Goal: Transaction & Acquisition: Purchase product/service

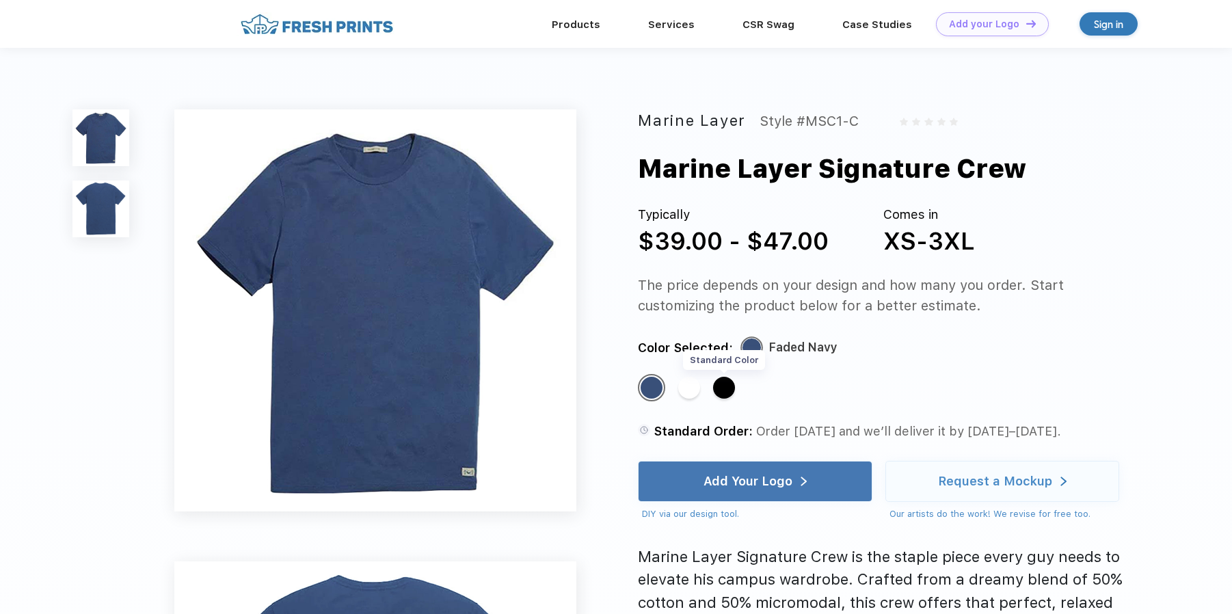
click at [729, 390] on div "Standard Color" at bounding box center [724, 388] width 22 height 22
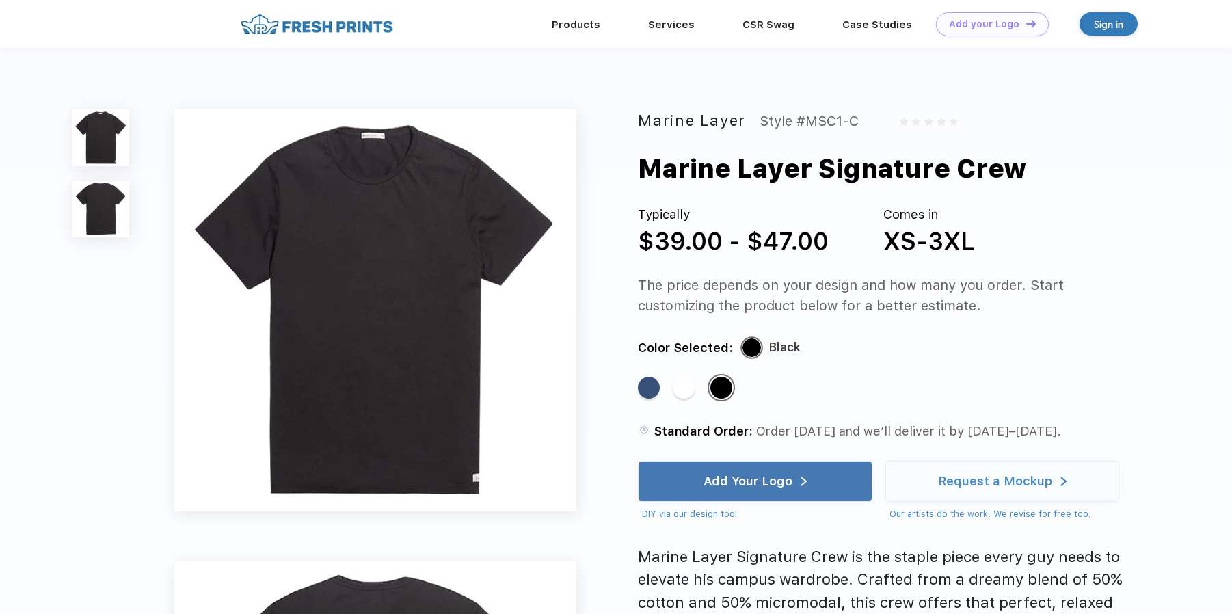
click at [678, 385] on div "Standard Color" at bounding box center [684, 388] width 22 height 22
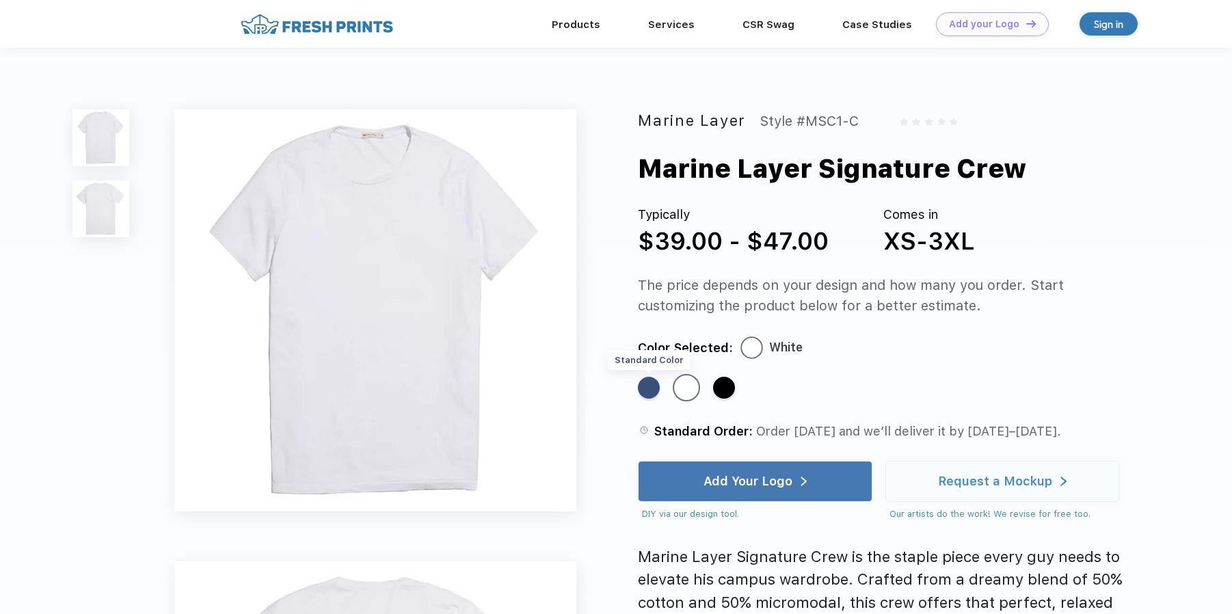
click at [651, 392] on div "Standard Color" at bounding box center [649, 388] width 22 height 22
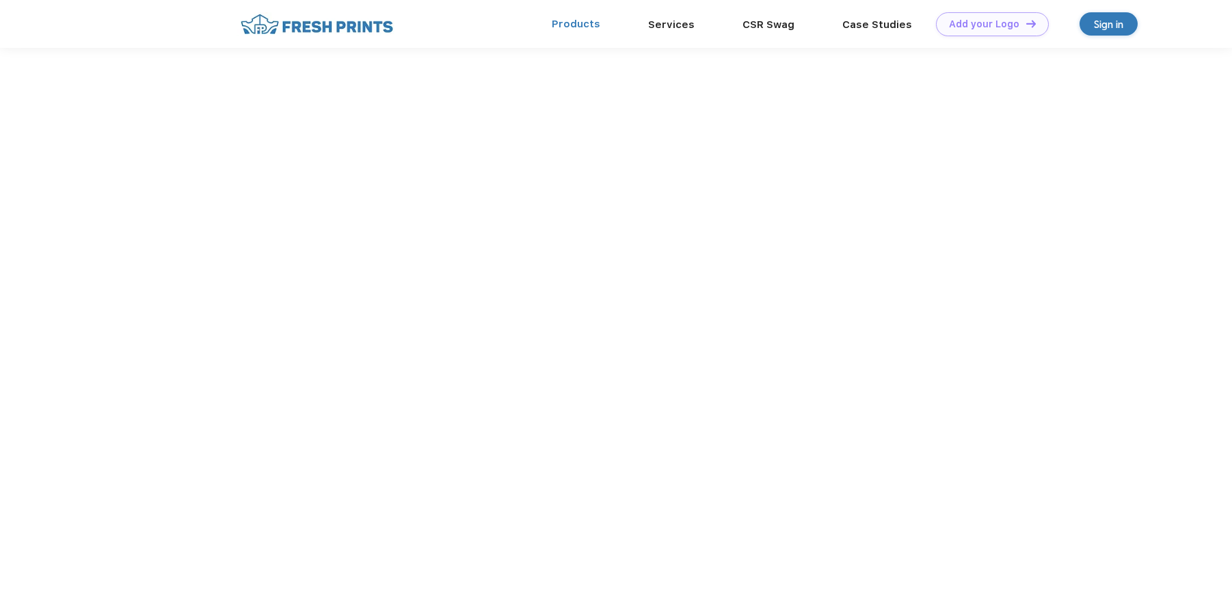
click at [583, 23] on link "Products" at bounding box center [576, 24] width 49 height 12
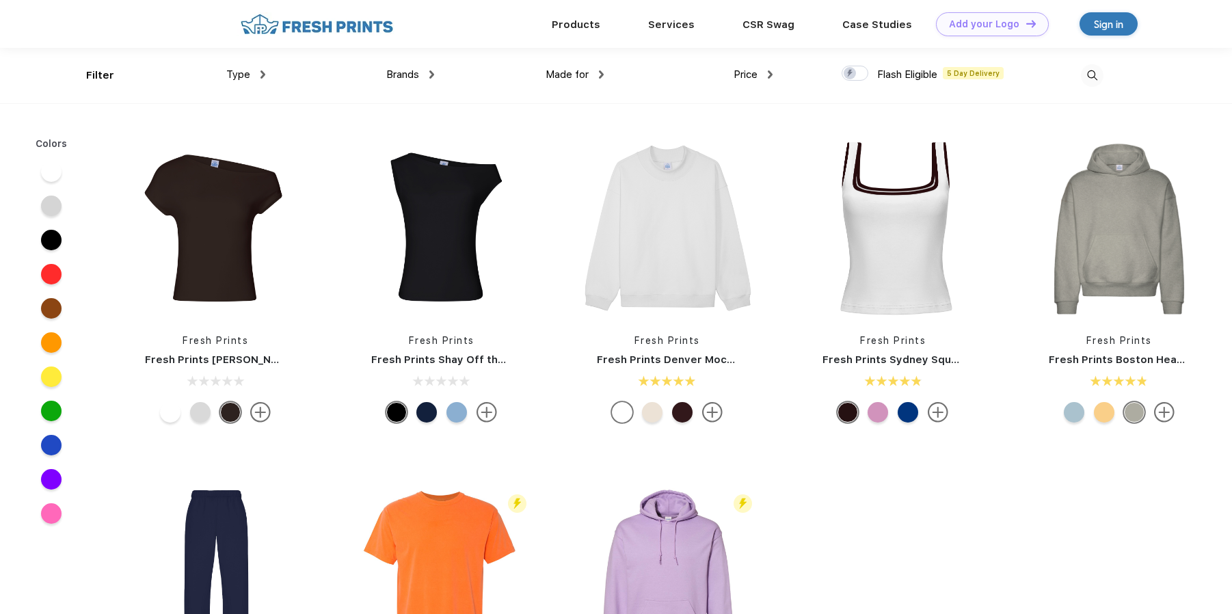
scroll to position [1, 0]
click at [1095, 70] on img at bounding box center [1092, 75] width 23 height 23
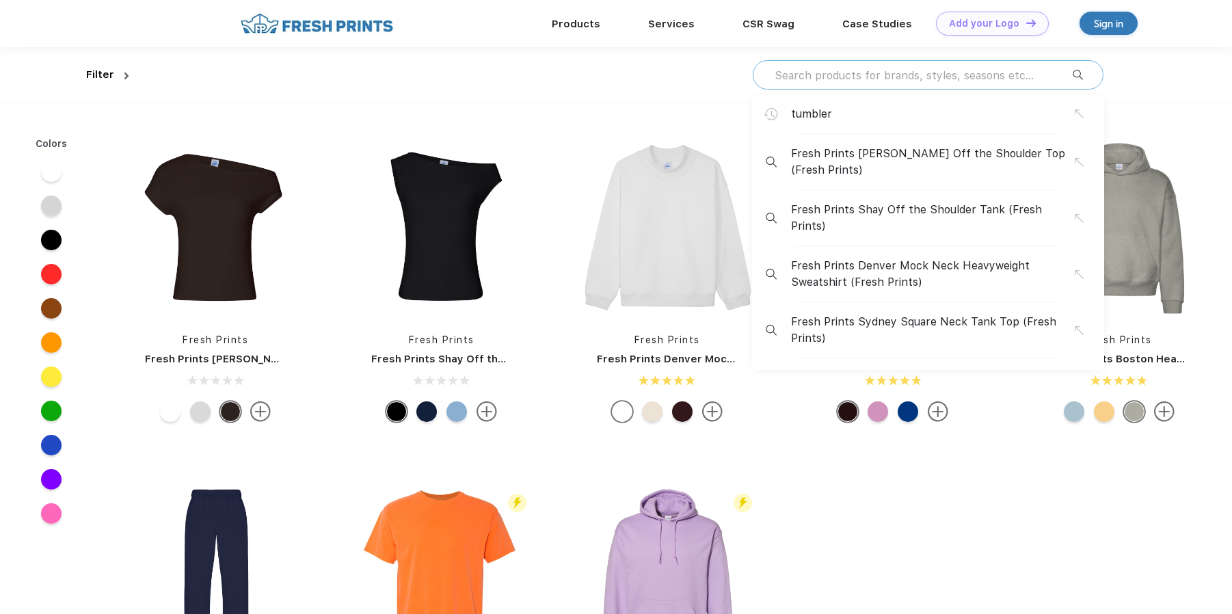
click at [865, 74] on input "text" at bounding box center [922, 75] width 299 height 15
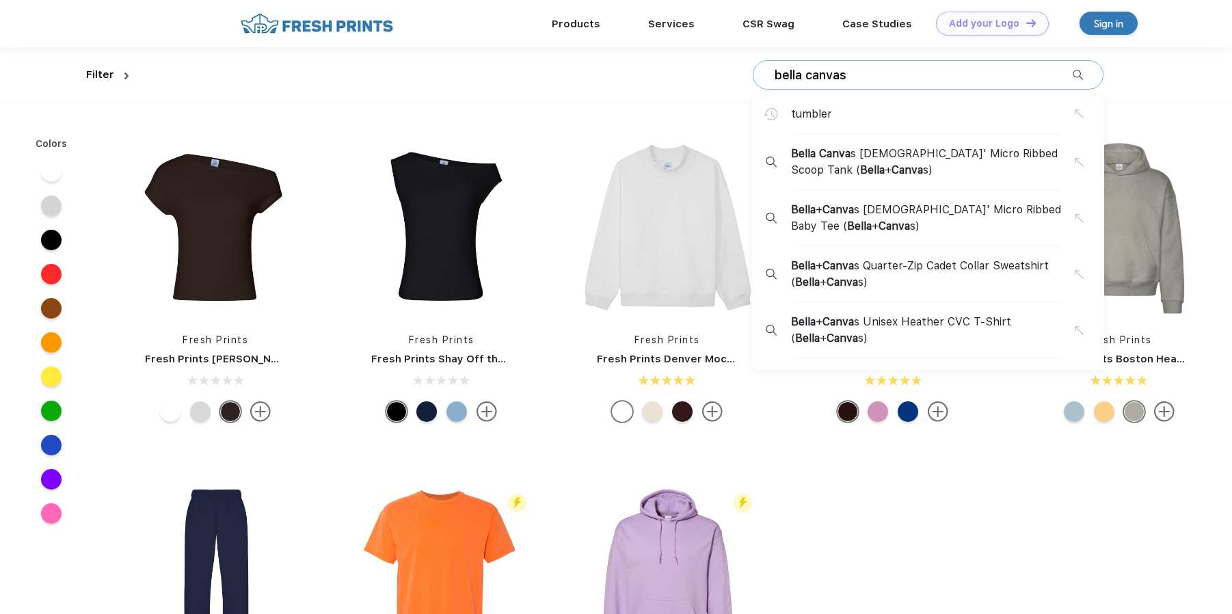
type input "bella canvas"
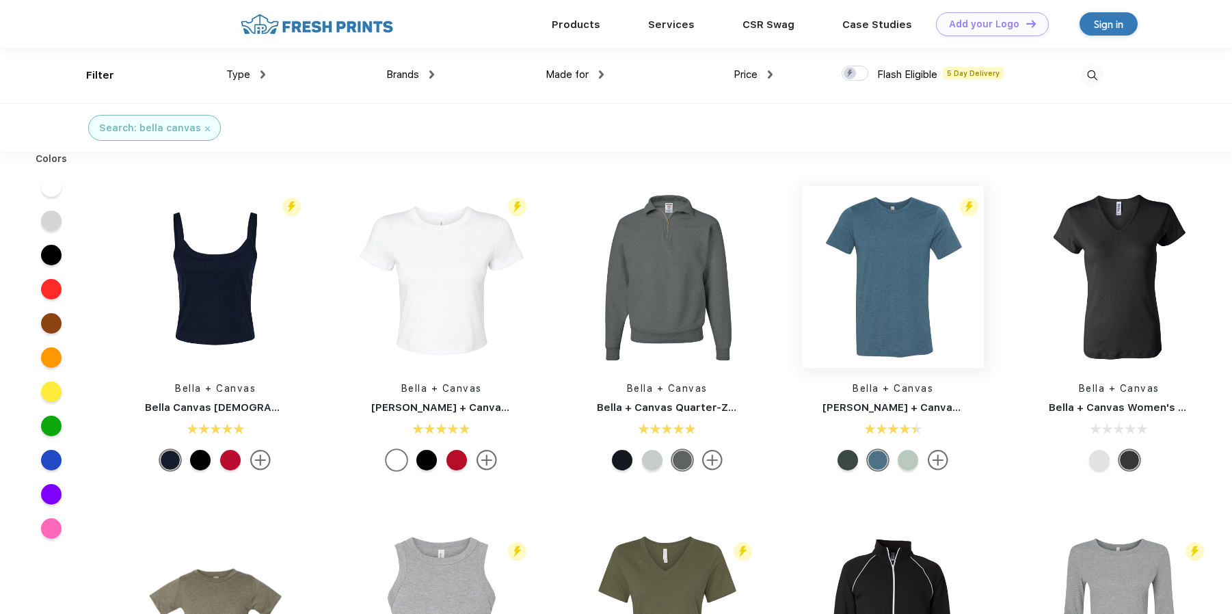
click at [885, 300] on img at bounding box center [893, 277] width 182 height 182
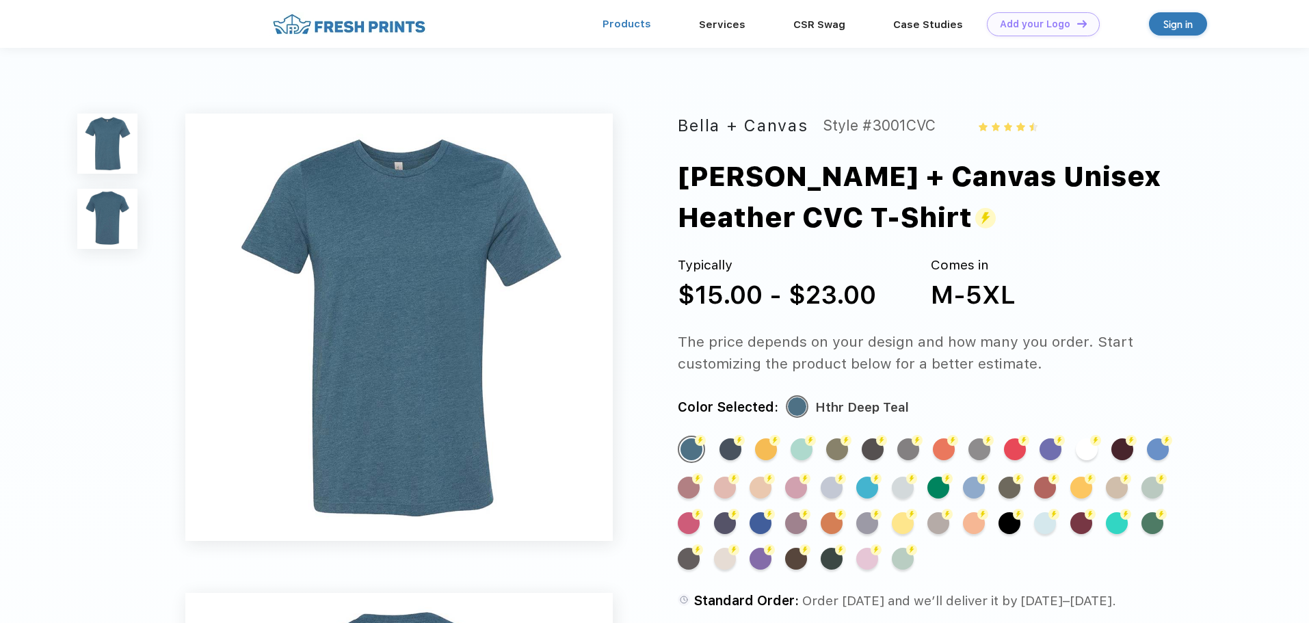
click at [637, 24] on link "Products" at bounding box center [626, 24] width 49 height 12
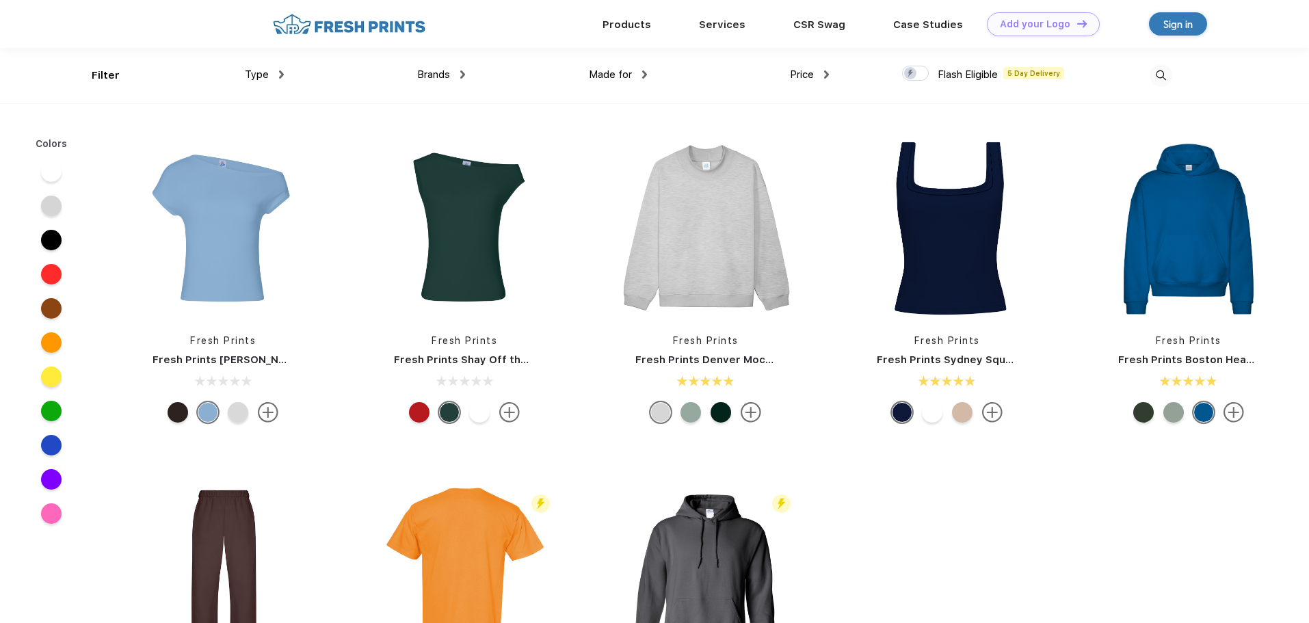
scroll to position [1, 0]
click at [1158, 72] on img at bounding box center [1160, 75] width 23 height 23
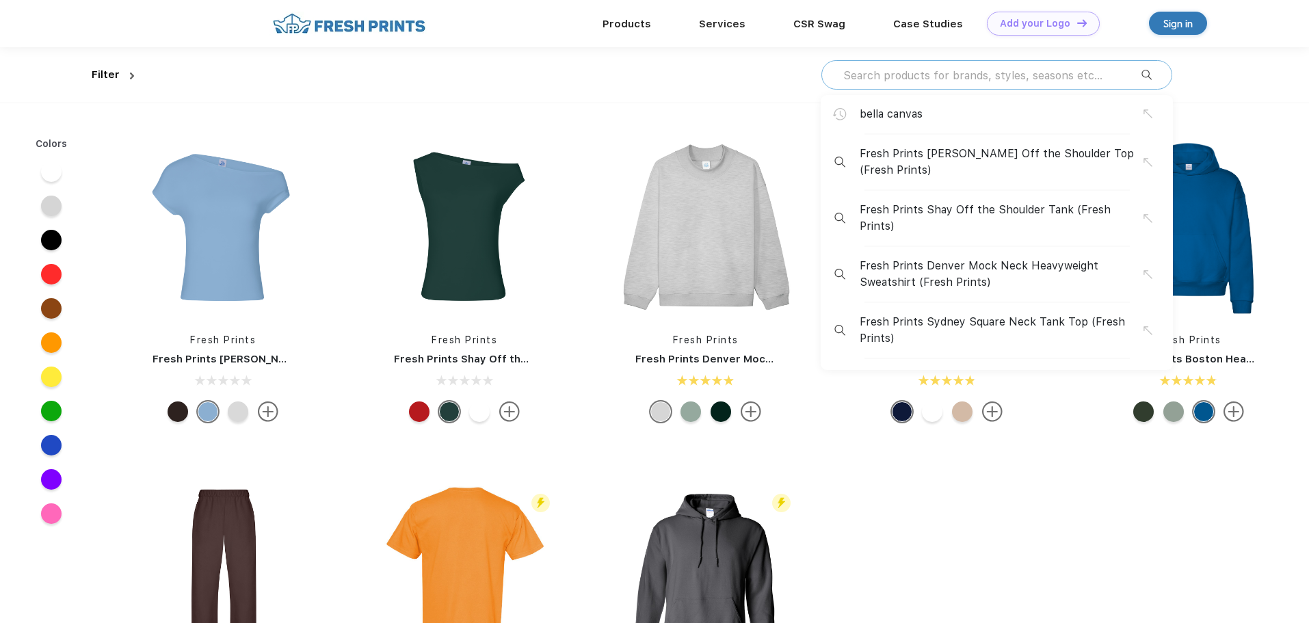
click at [914, 75] on input "text" at bounding box center [991, 75] width 299 height 15
click at [914, 73] on input "text" at bounding box center [991, 75] width 299 height 15
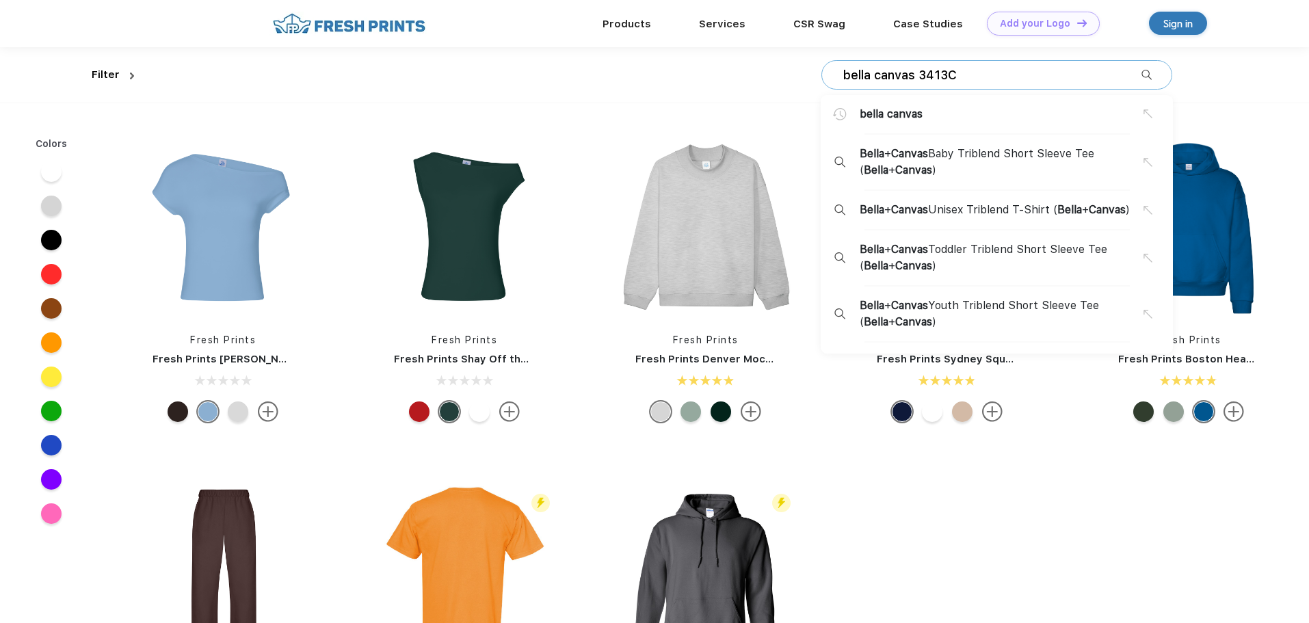
type input "bella canvas 3413C]"
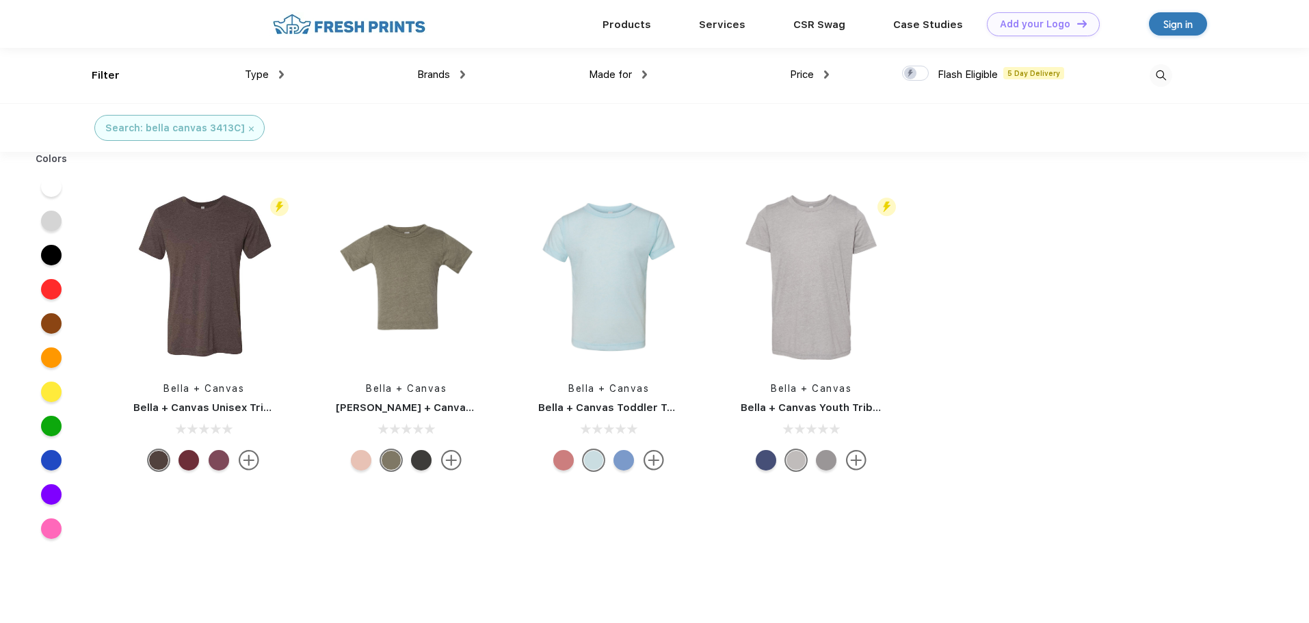
drag, startPoint x: 200, startPoint y: 419, endPoint x: 200, endPoint y: 408, distance: 11.0
click at [200, 419] on div "Flash Eligible 5 Day Delivery Bella + Canvas Bella + Canvas Unisex Triblend T-S…" at bounding box center [204, 331] width 202 height 290
click at [199, 405] on link "Bella + Canvas Unisex Triblend T-Shirt" at bounding box center [232, 407] width 198 height 12
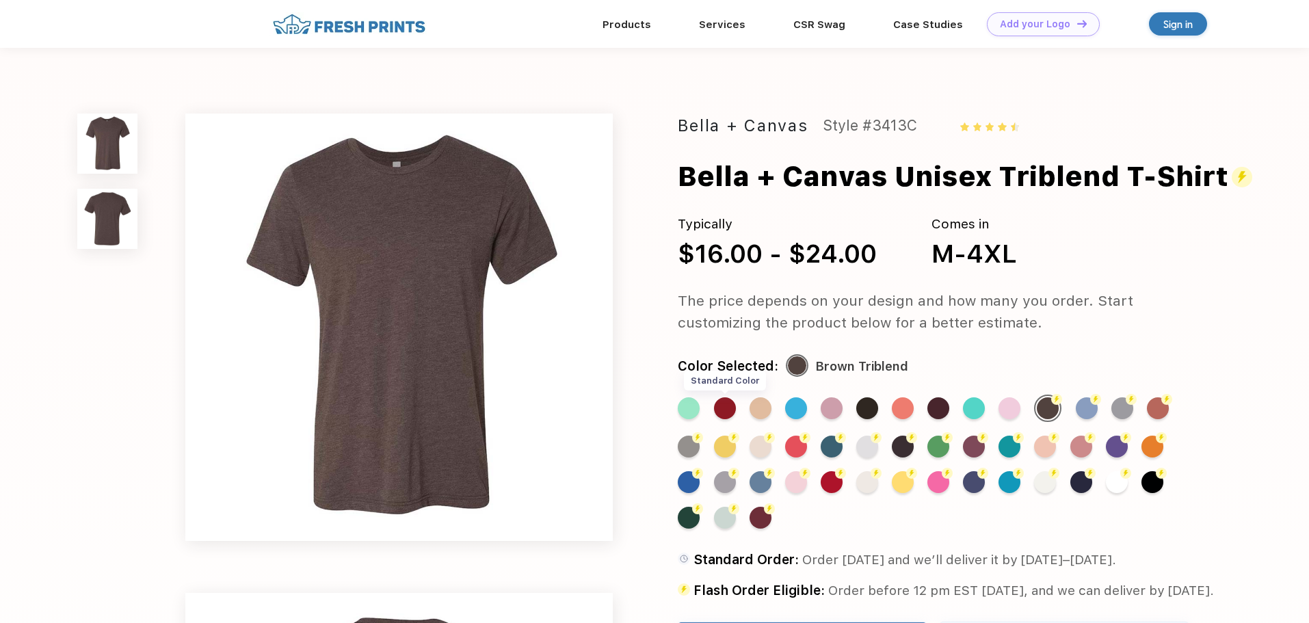
click at [723, 408] on div "Standard Color" at bounding box center [725, 408] width 22 height 22
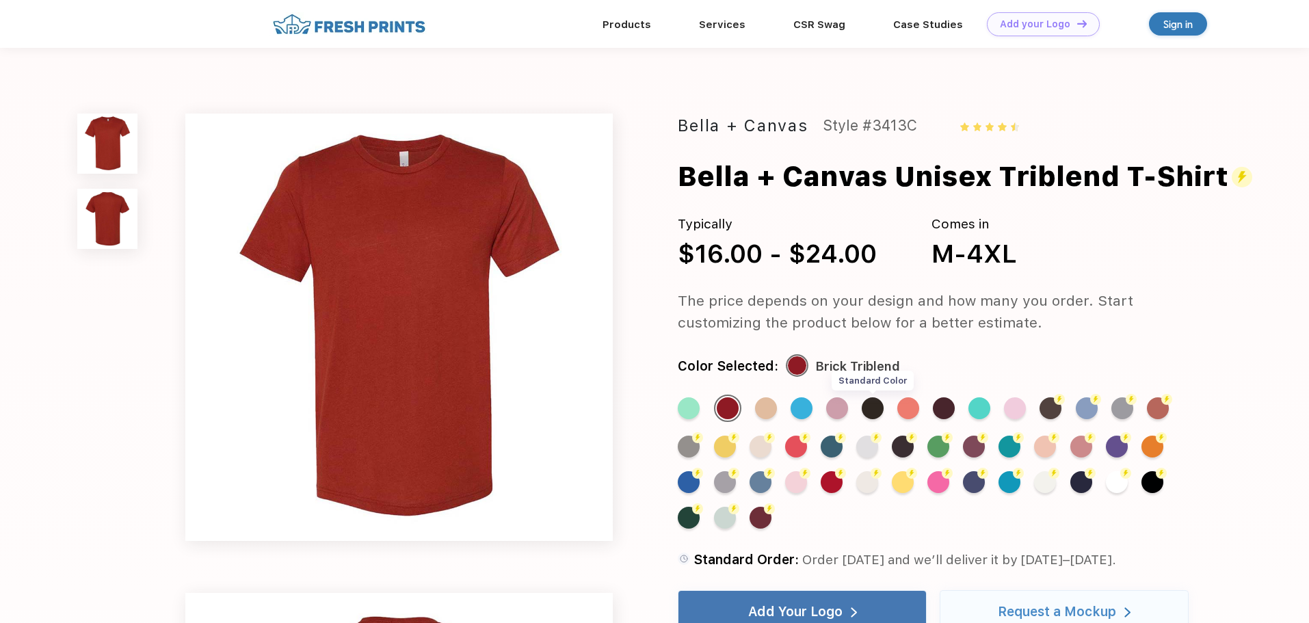
click at [872, 407] on div "Standard Color" at bounding box center [873, 408] width 22 height 22
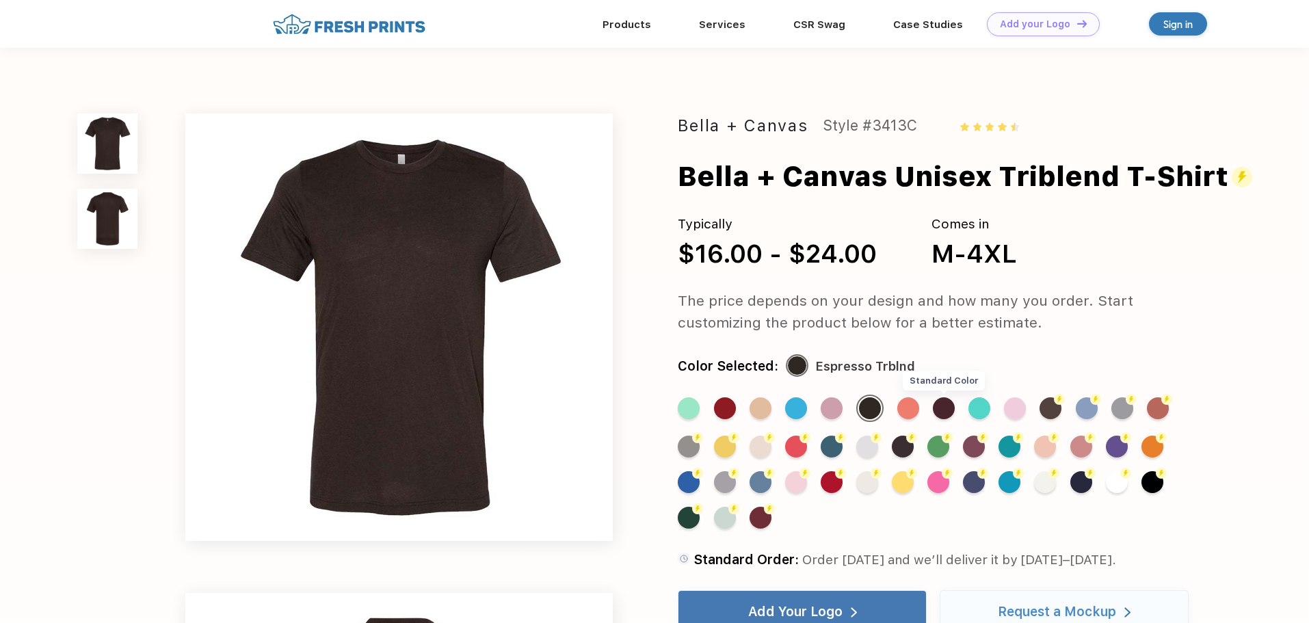
click at [935, 407] on div "Standard Color" at bounding box center [944, 408] width 22 height 22
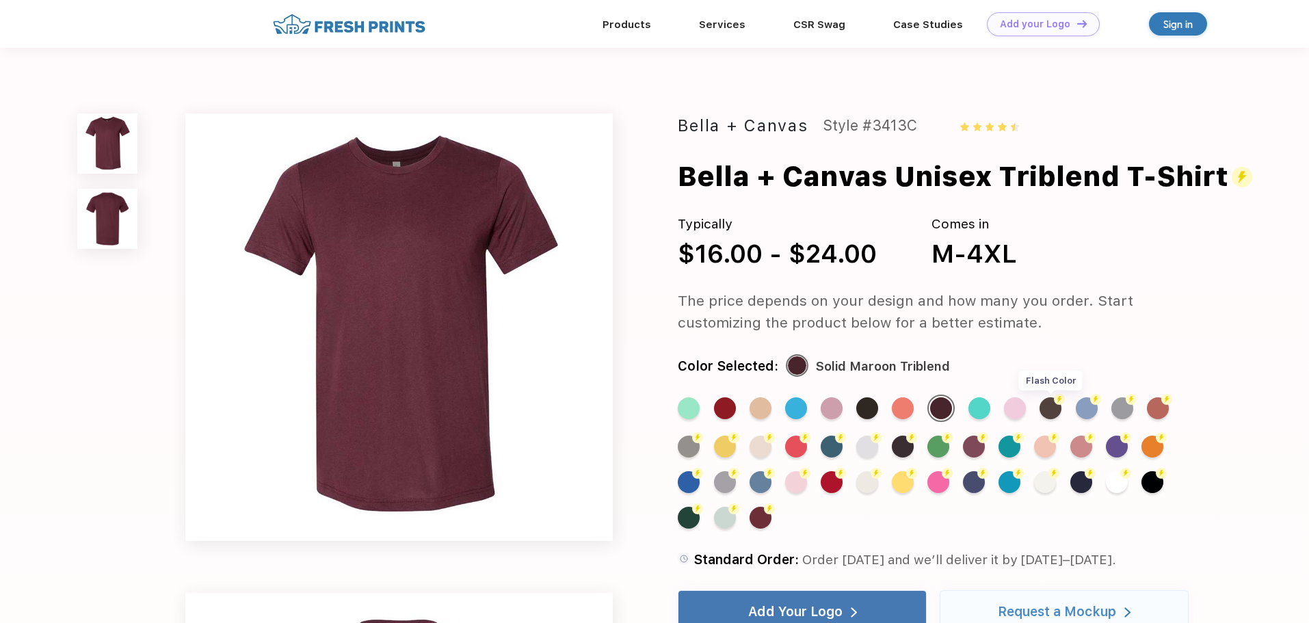
click at [1054, 407] on div "Flash Color" at bounding box center [1050, 408] width 22 height 22
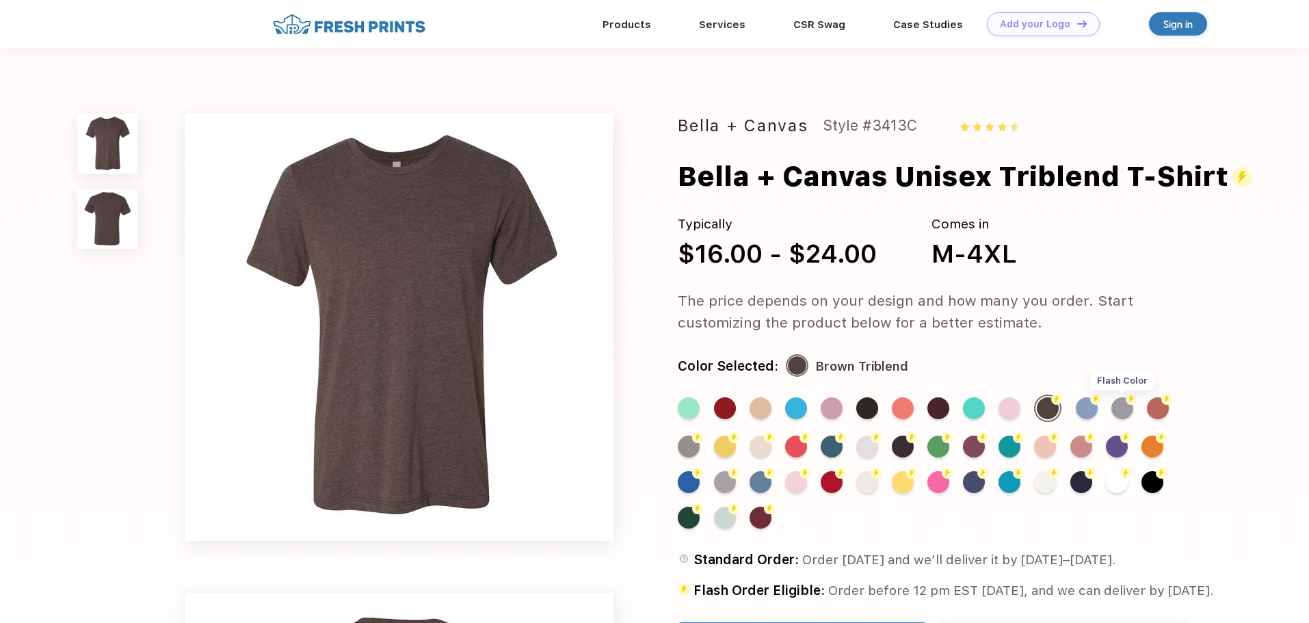
click at [1129, 408] on div "Flash Color" at bounding box center [1122, 408] width 22 height 22
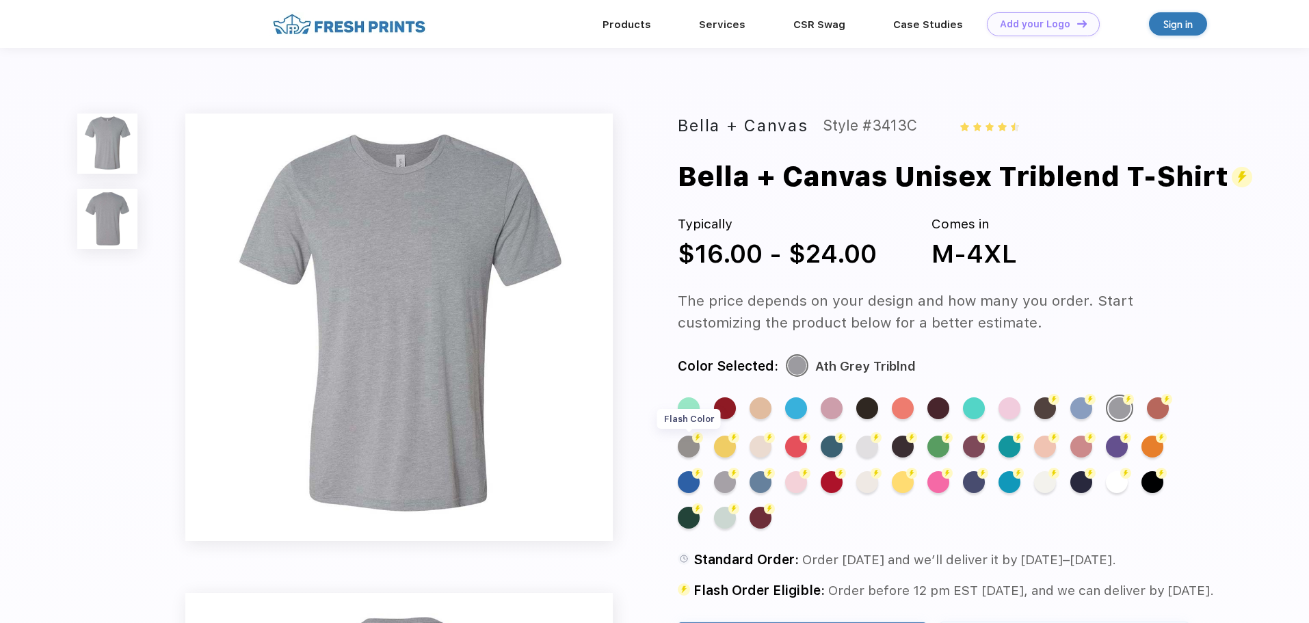
click at [691, 446] on div "Flash Color" at bounding box center [689, 447] width 22 height 22
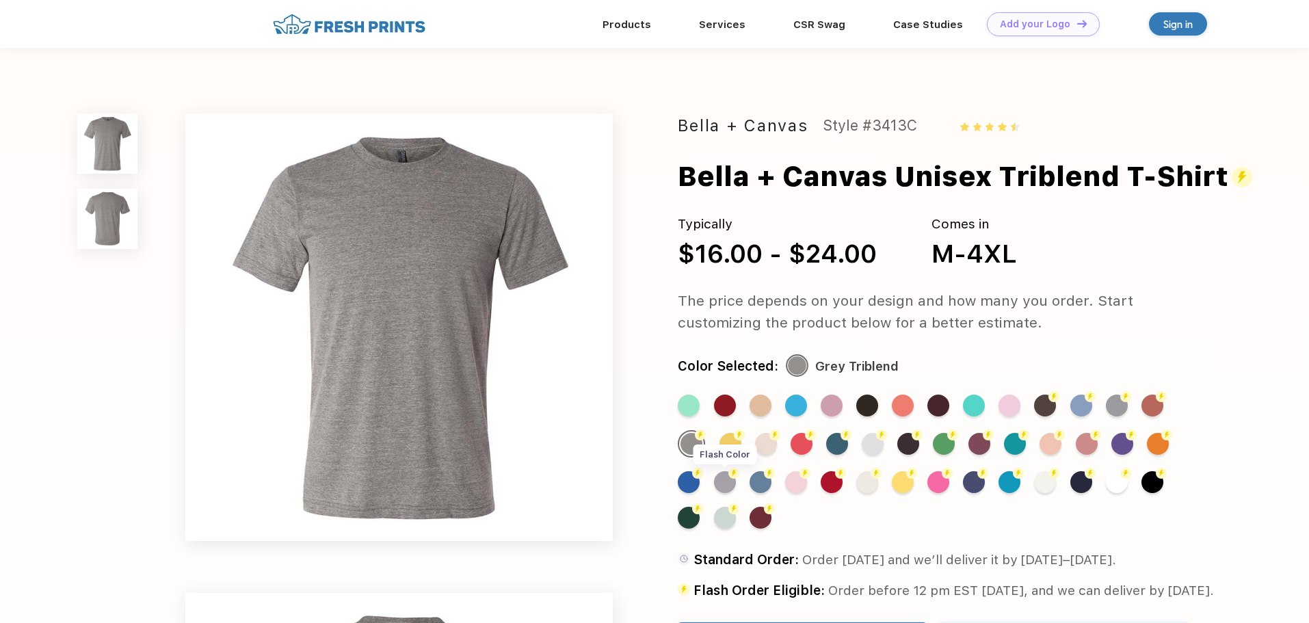
click at [726, 480] on div "Flash Color" at bounding box center [725, 482] width 22 height 22
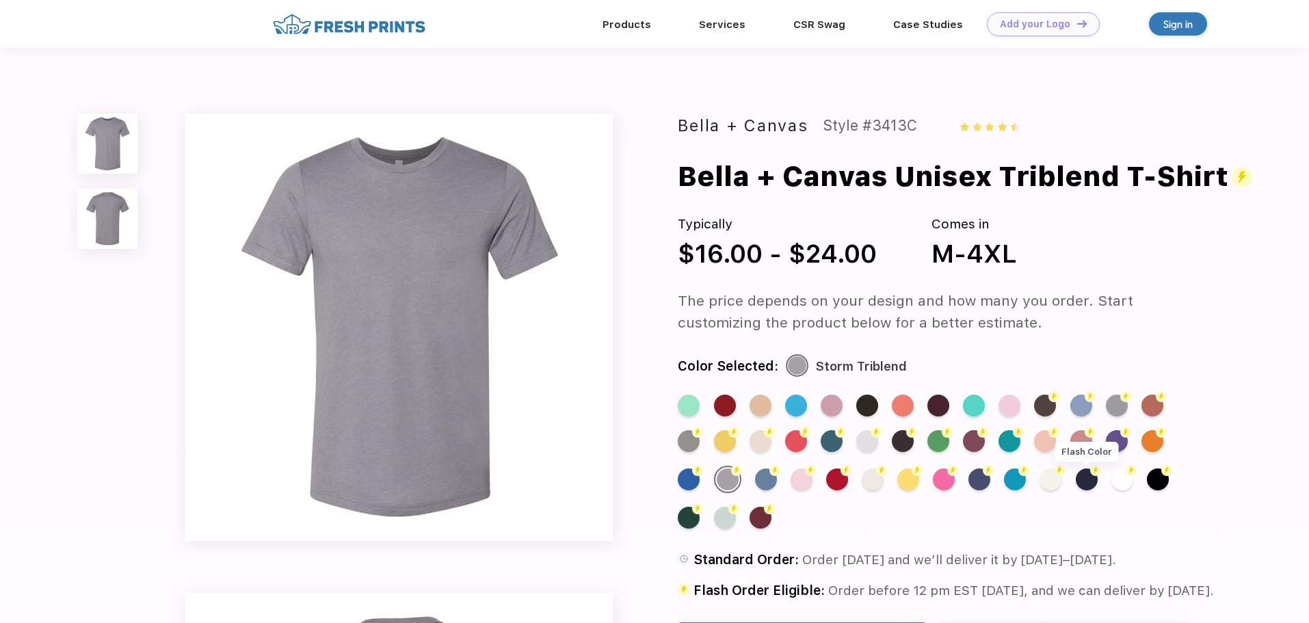
click at [1094, 479] on div "Flash Color" at bounding box center [1087, 479] width 22 height 22
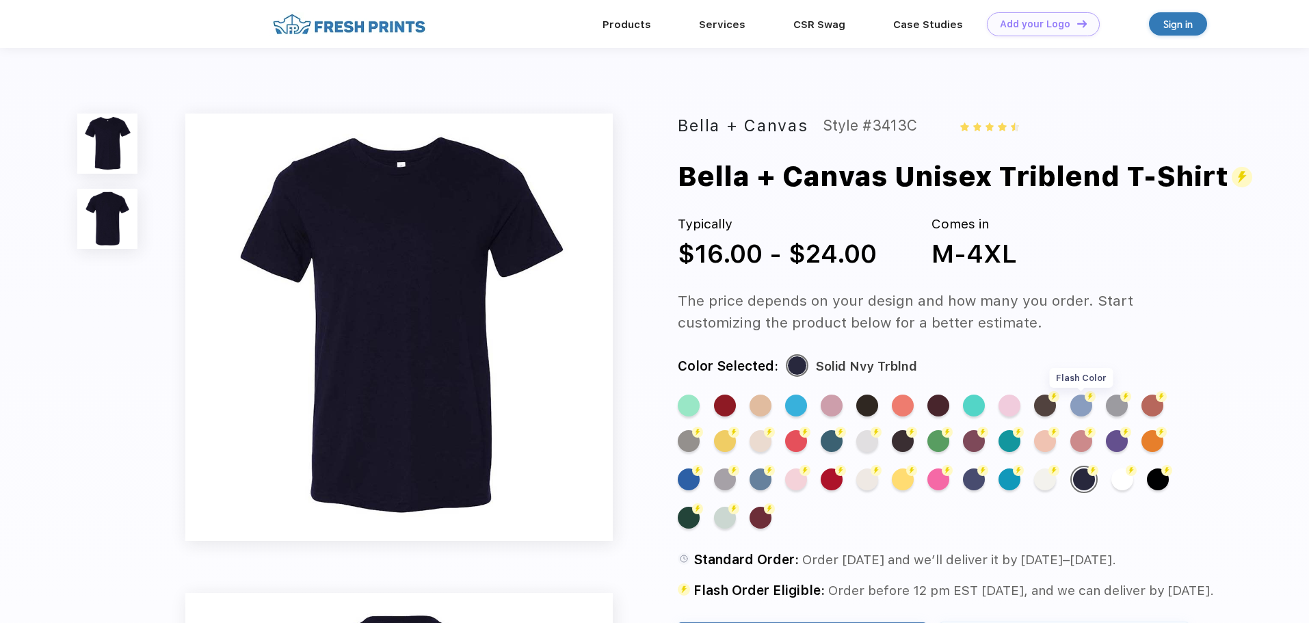
click at [1084, 404] on div "Flash Color" at bounding box center [1081, 406] width 22 height 22
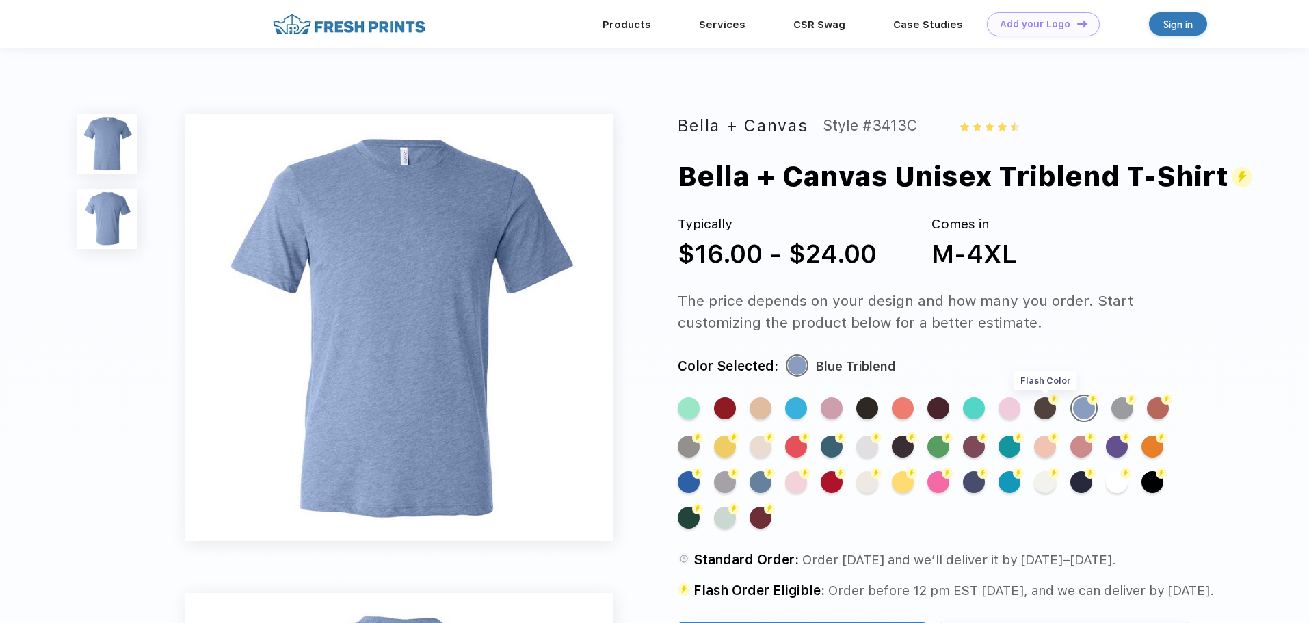
click at [1052, 400] on img at bounding box center [1053, 399] width 11 height 11
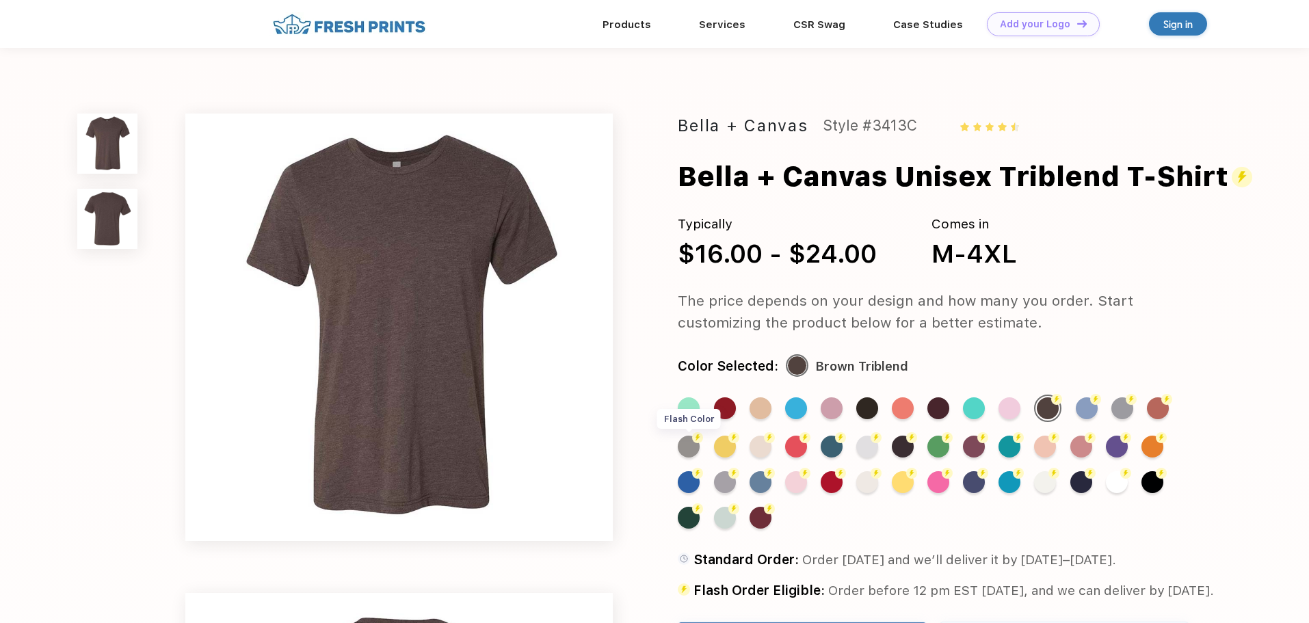
click at [694, 447] on div "Flash Color" at bounding box center [689, 447] width 22 height 22
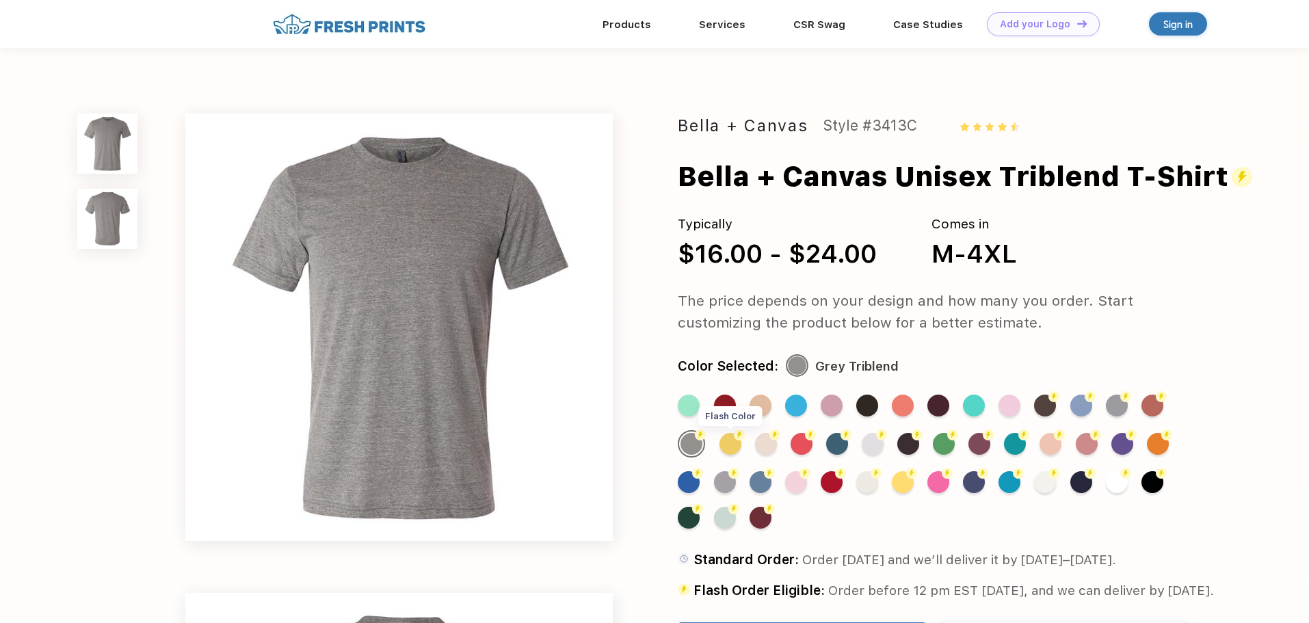
click at [734, 443] on div "Flash Color" at bounding box center [730, 444] width 22 height 22
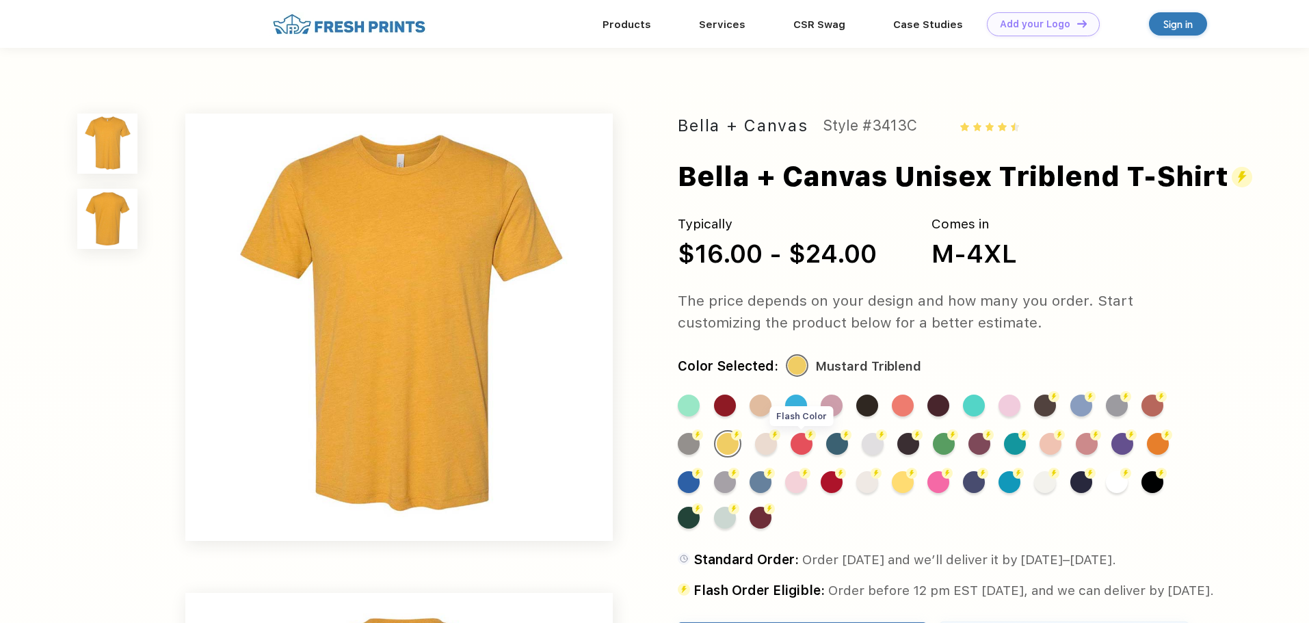
drag, startPoint x: 760, startPoint y: 446, endPoint x: 804, endPoint y: 447, distance: 43.8
click at [761, 446] on div "Flash Color" at bounding box center [766, 444] width 22 height 22
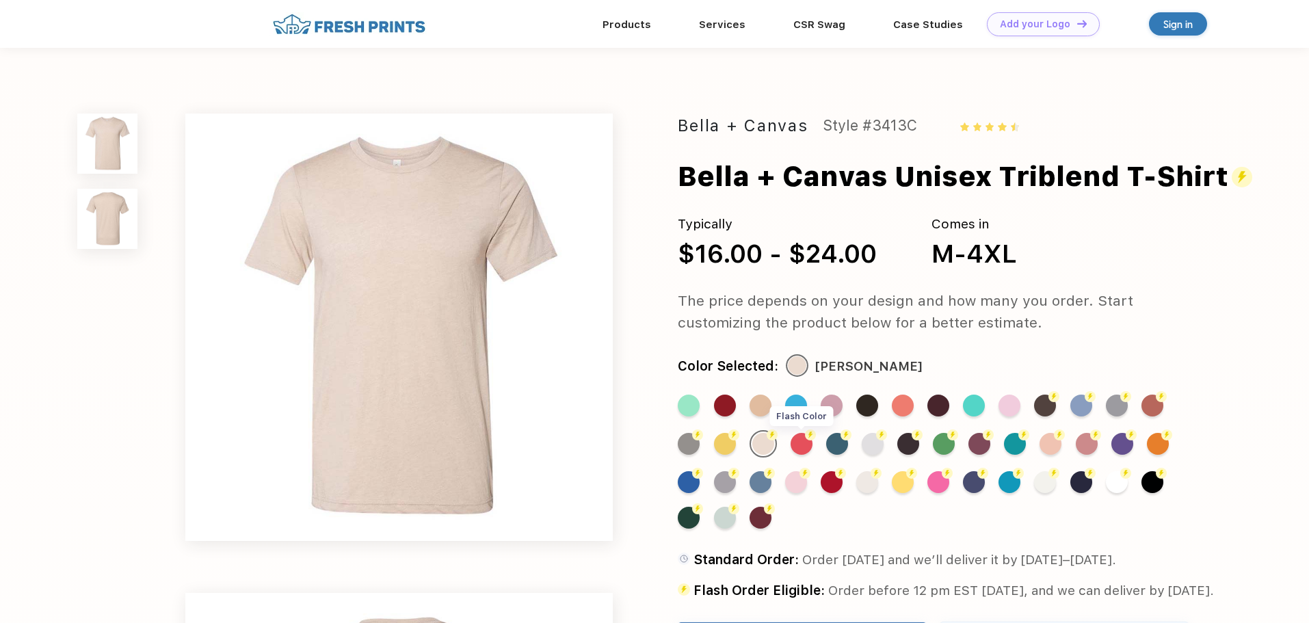
click at [804, 447] on div "Flash Color" at bounding box center [801, 444] width 22 height 22
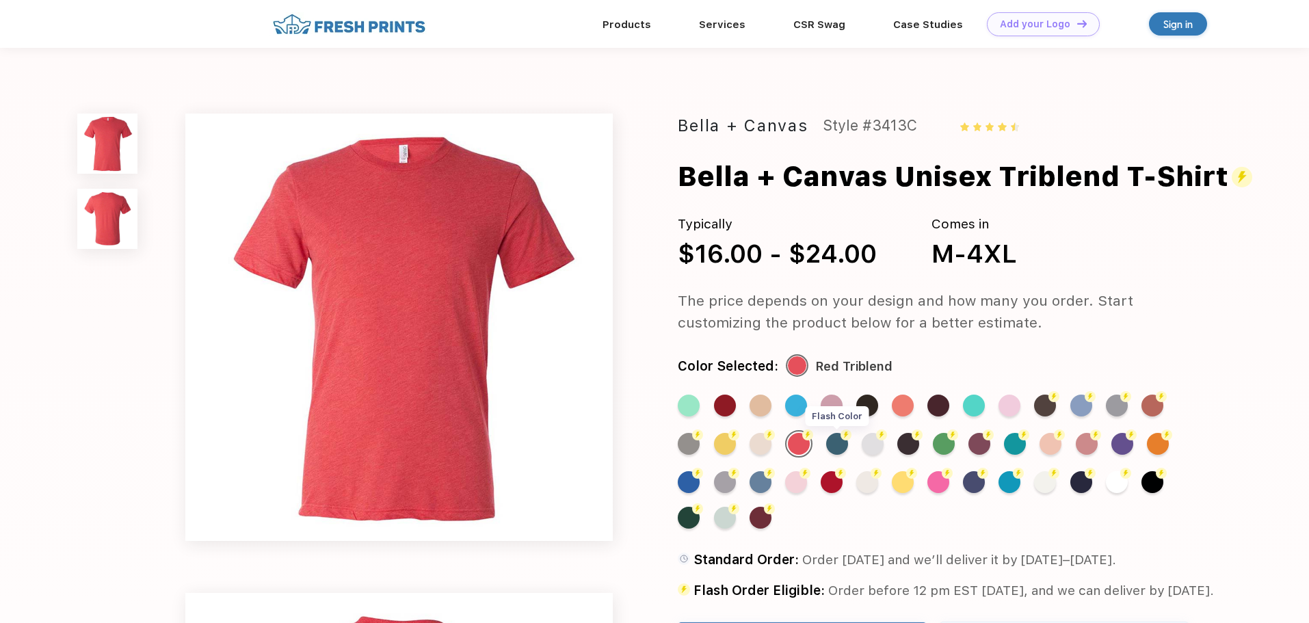
click at [829, 447] on div "Flash Color" at bounding box center [837, 444] width 22 height 22
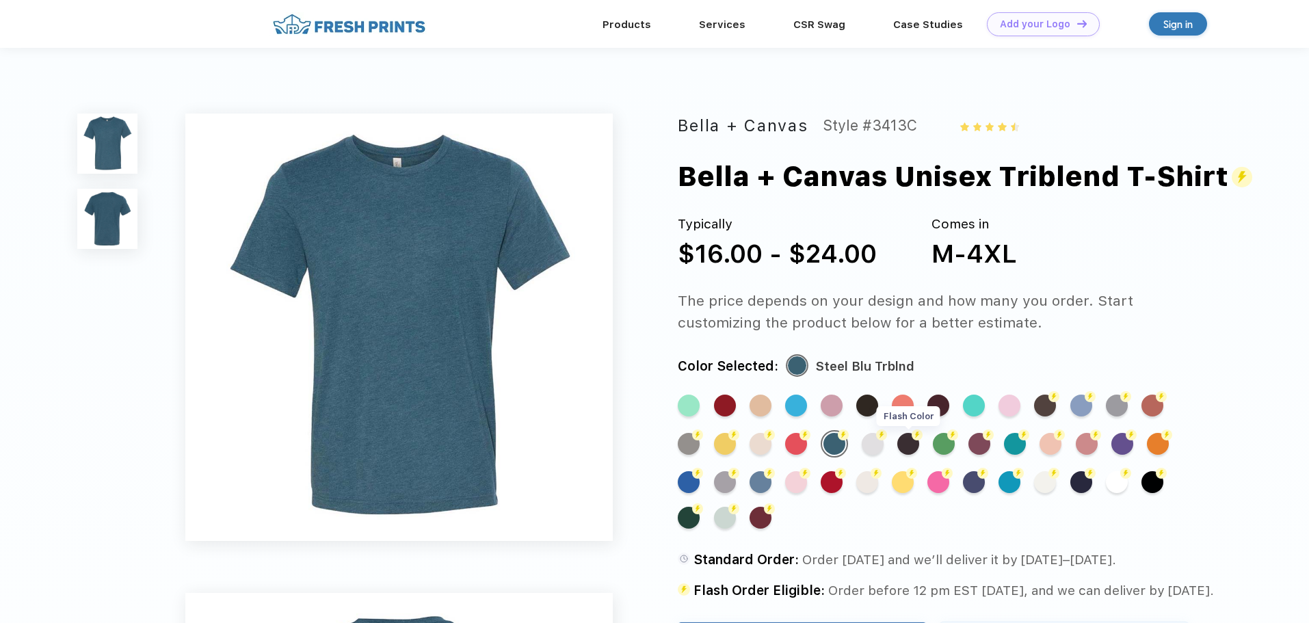
click at [909, 446] on div "Flash Color" at bounding box center [908, 444] width 22 height 22
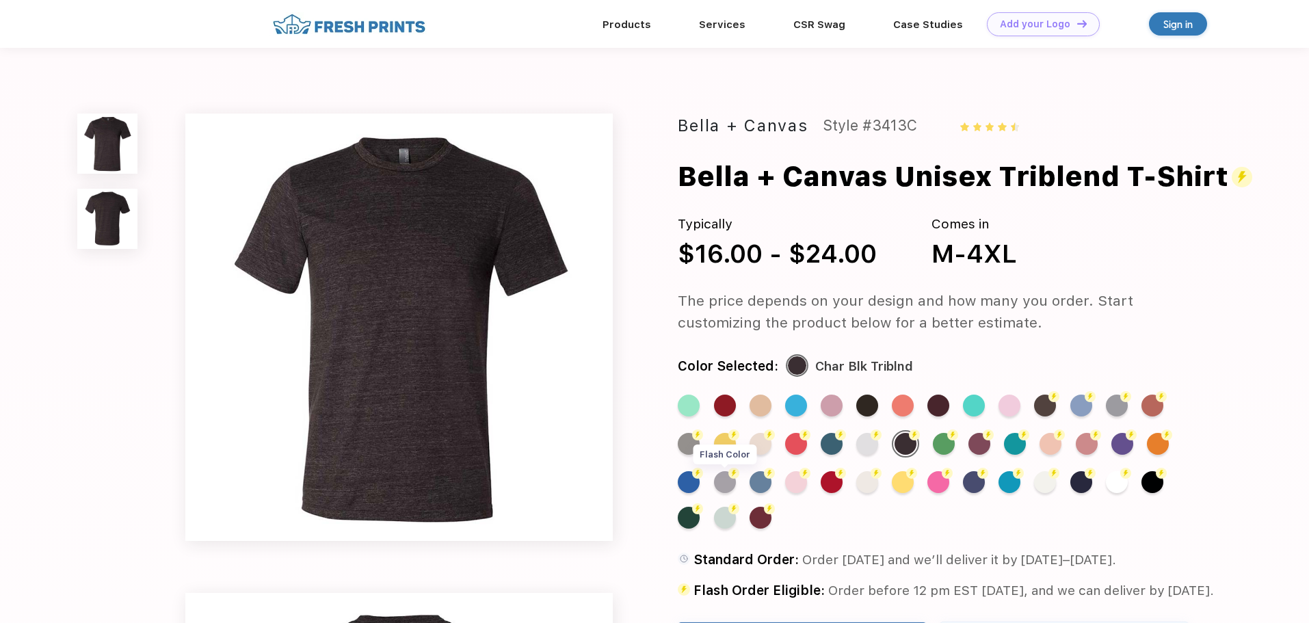
click at [727, 482] on div "Flash Color" at bounding box center [725, 482] width 22 height 22
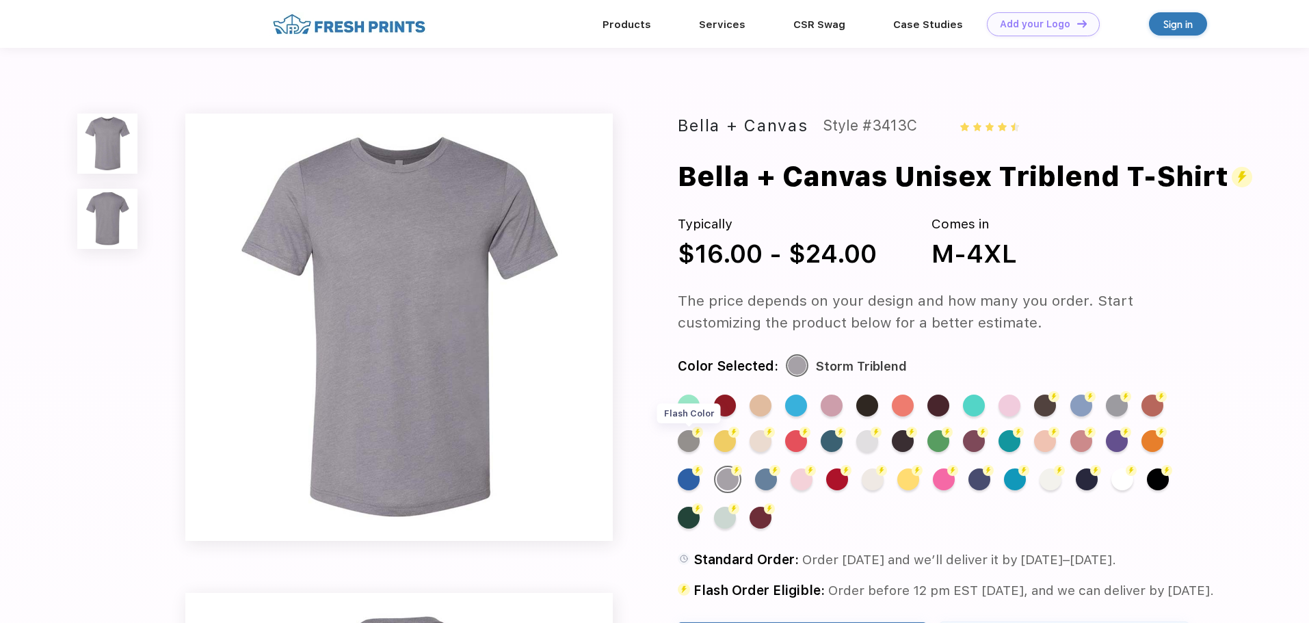
click at [696, 446] on div "Flash Color" at bounding box center [689, 441] width 22 height 22
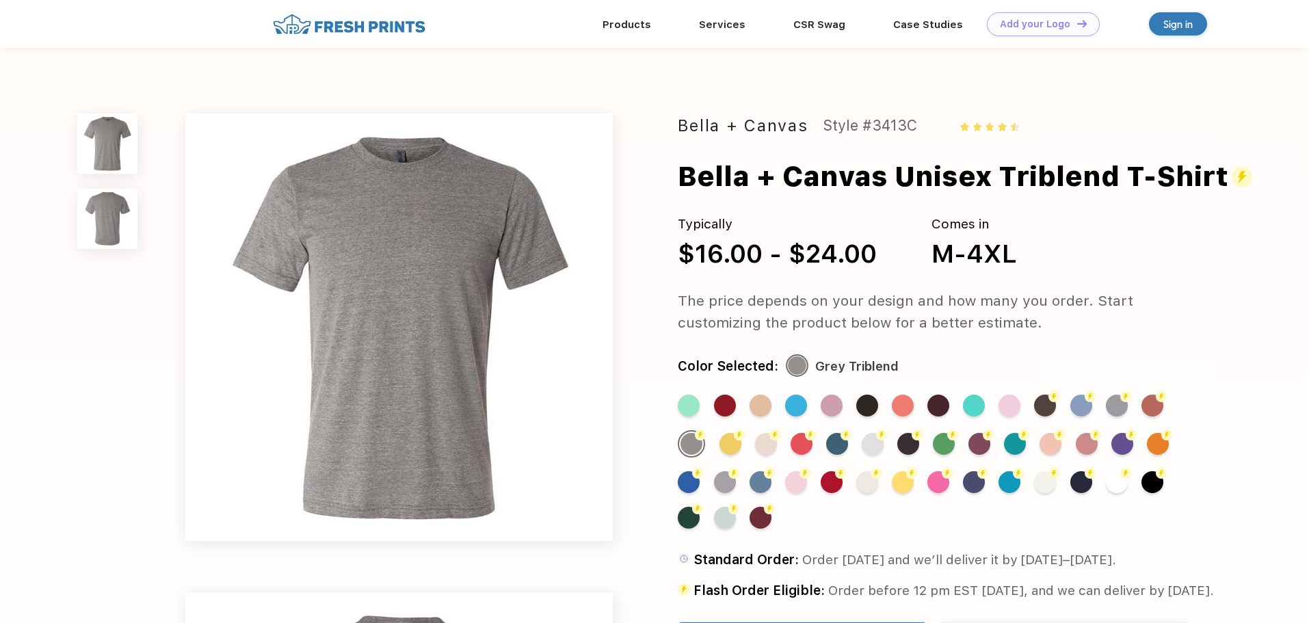
drag, startPoint x: 1159, startPoint y: 488, endPoint x: 1143, endPoint y: 485, distance: 16.6
click at [1159, 487] on div "Flash Color" at bounding box center [1152, 482] width 22 height 22
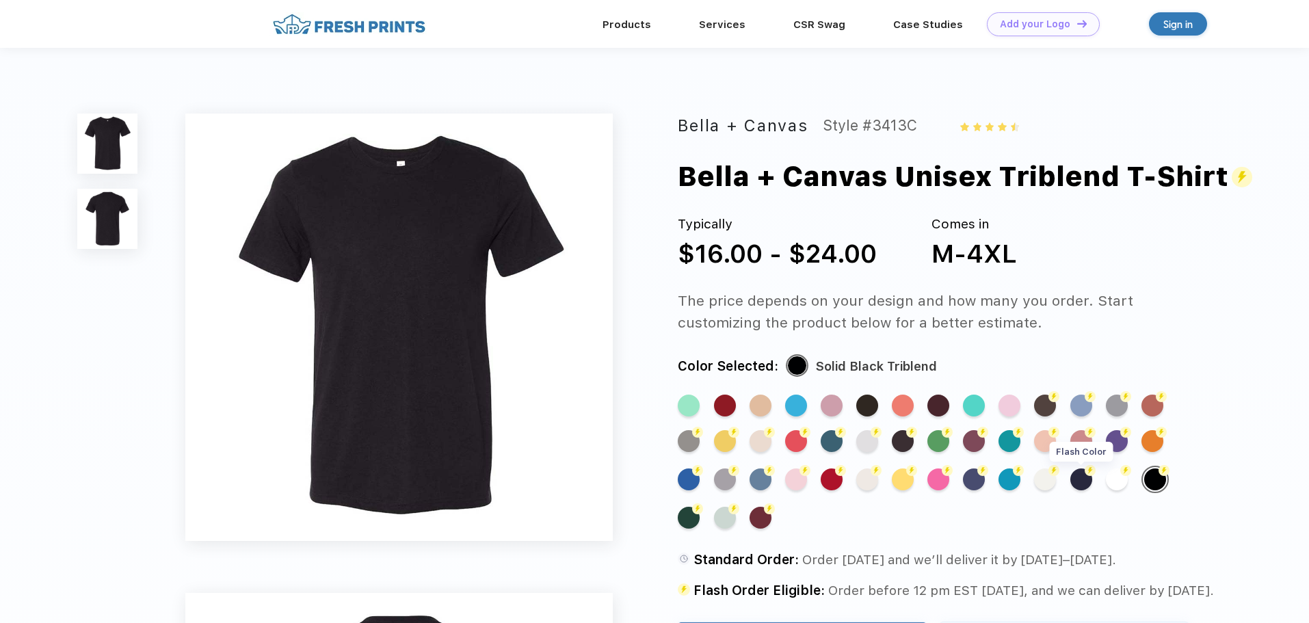
click at [1086, 485] on div "Flash Color" at bounding box center [1081, 479] width 22 height 22
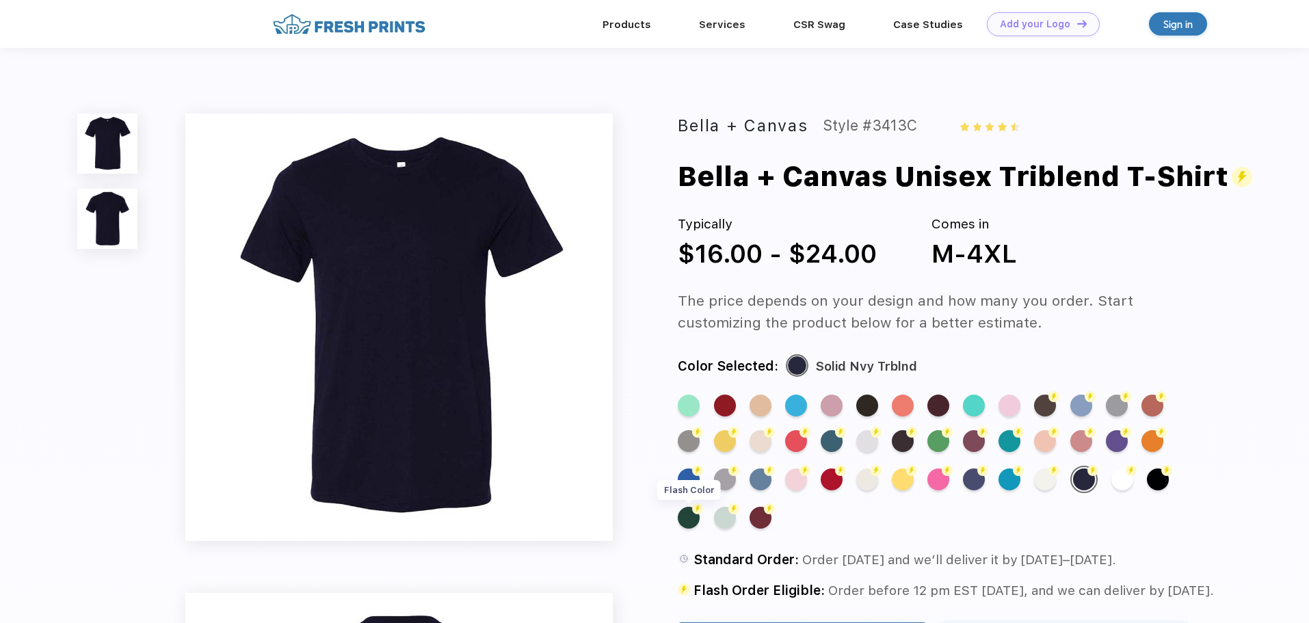
click at [684, 518] on div "Flash Color" at bounding box center [689, 518] width 22 height 22
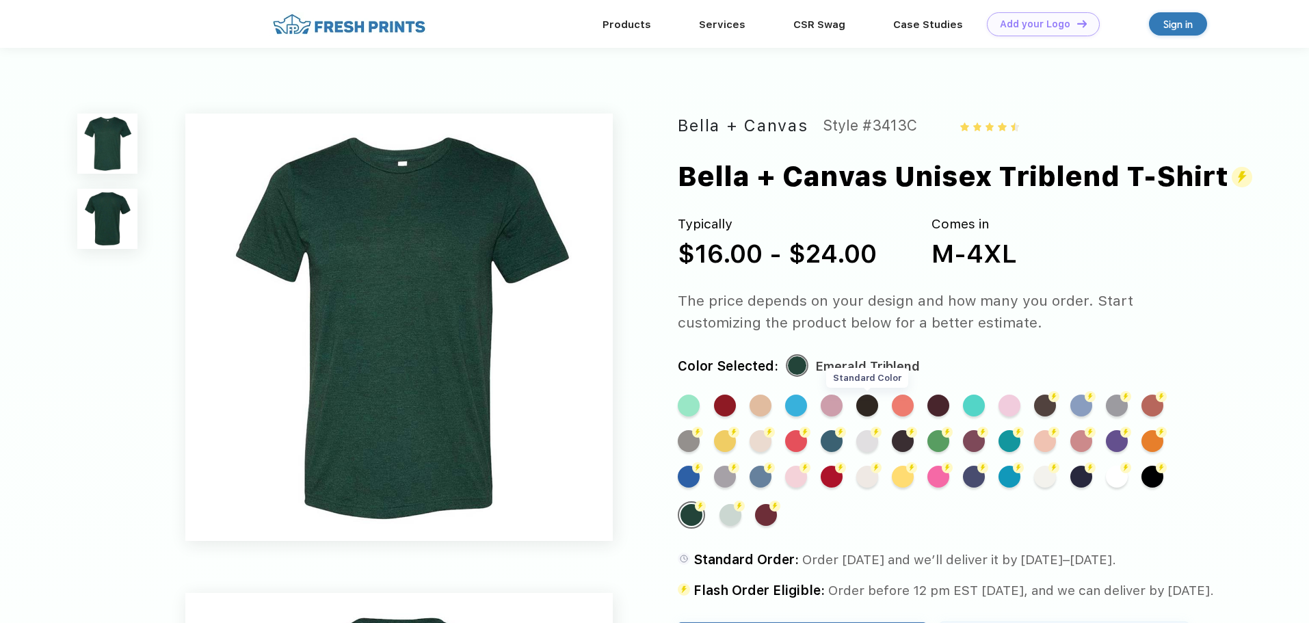
click at [872, 408] on div "Standard Color" at bounding box center [867, 406] width 22 height 22
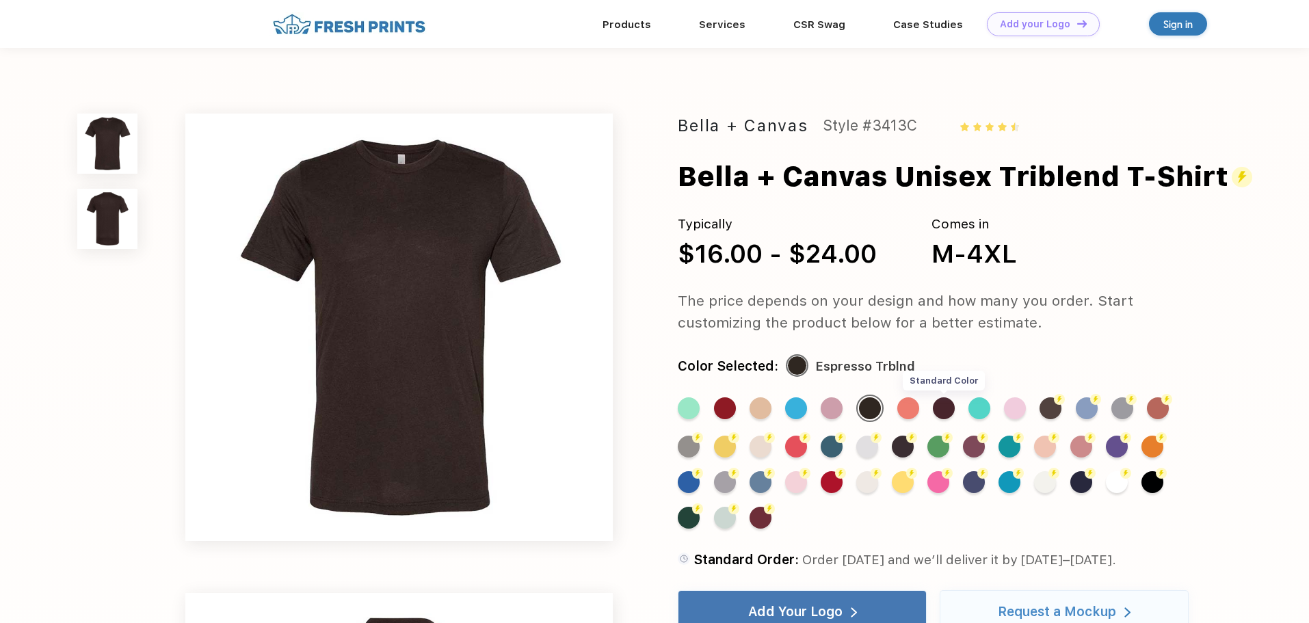
click at [936, 413] on div "Standard Color" at bounding box center [944, 408] width 22 height 22
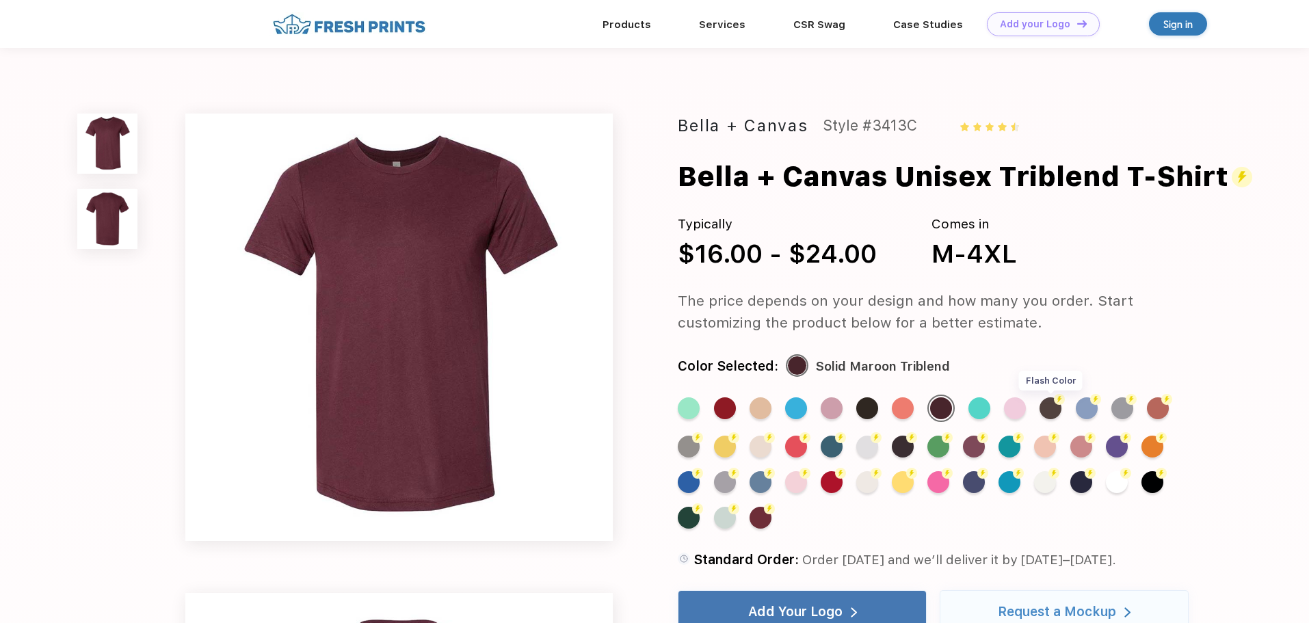
click at [1054, 415] on div "Flash Color" at bounding box center [1050, 408] width 22 height 22
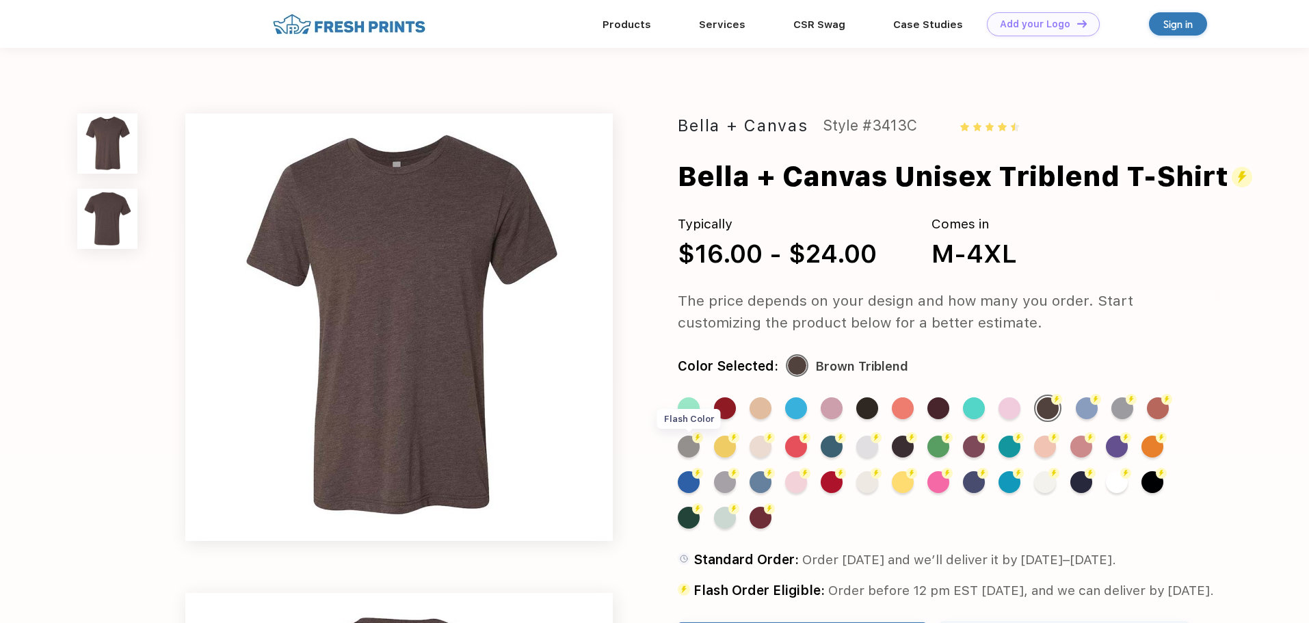
click at [697, 446] on div "Flash Color" at bounding box center [689, 447] width 22 height 22
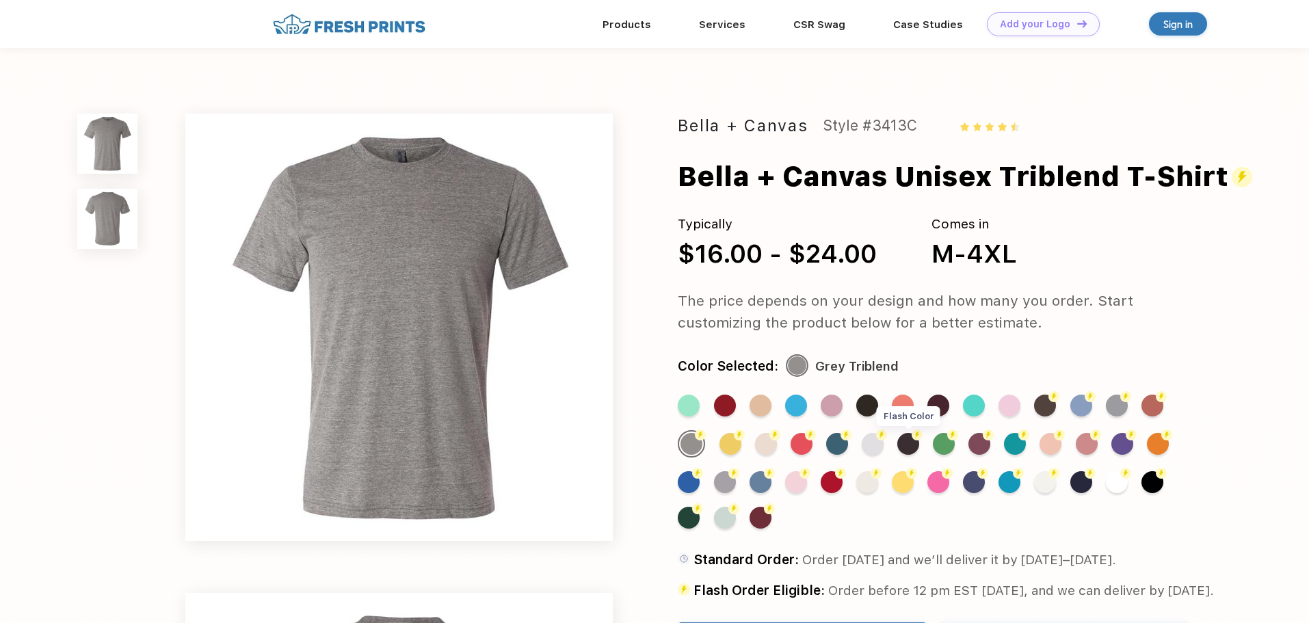
click at [907, 446] on div "Flash Color" at bounding box center [908, 444] width 22 height 22
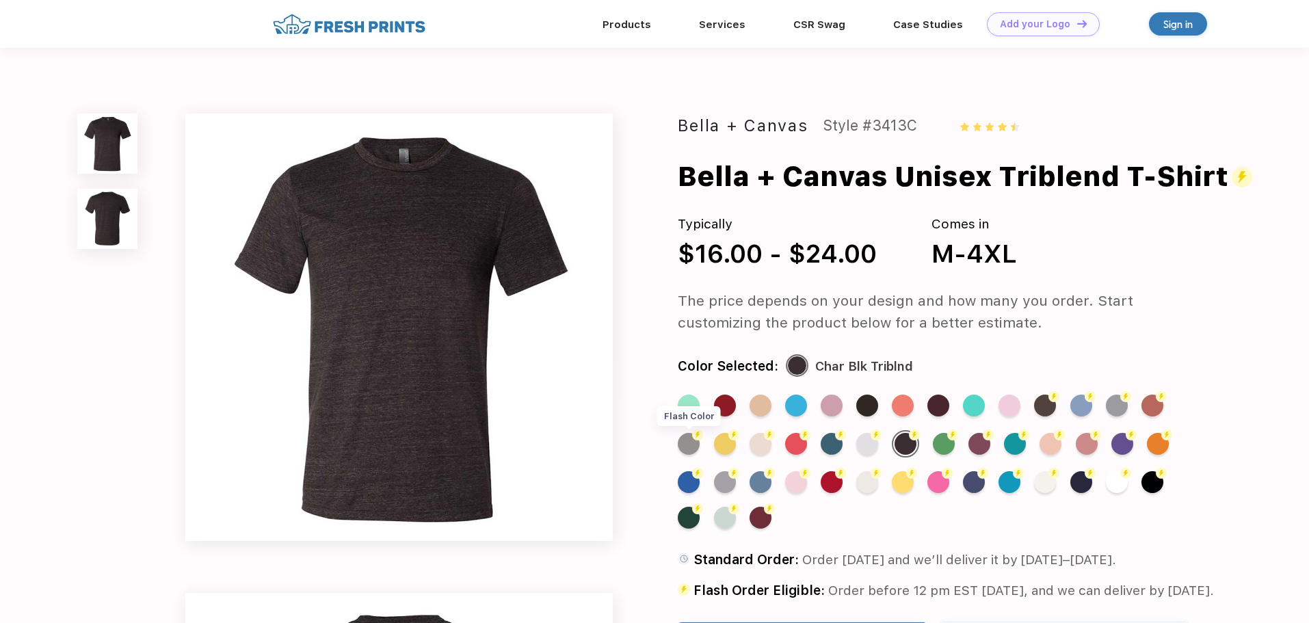
click at [689, 446] on div "Flash Color" at bounding box center [689, 444] width 22 height 22
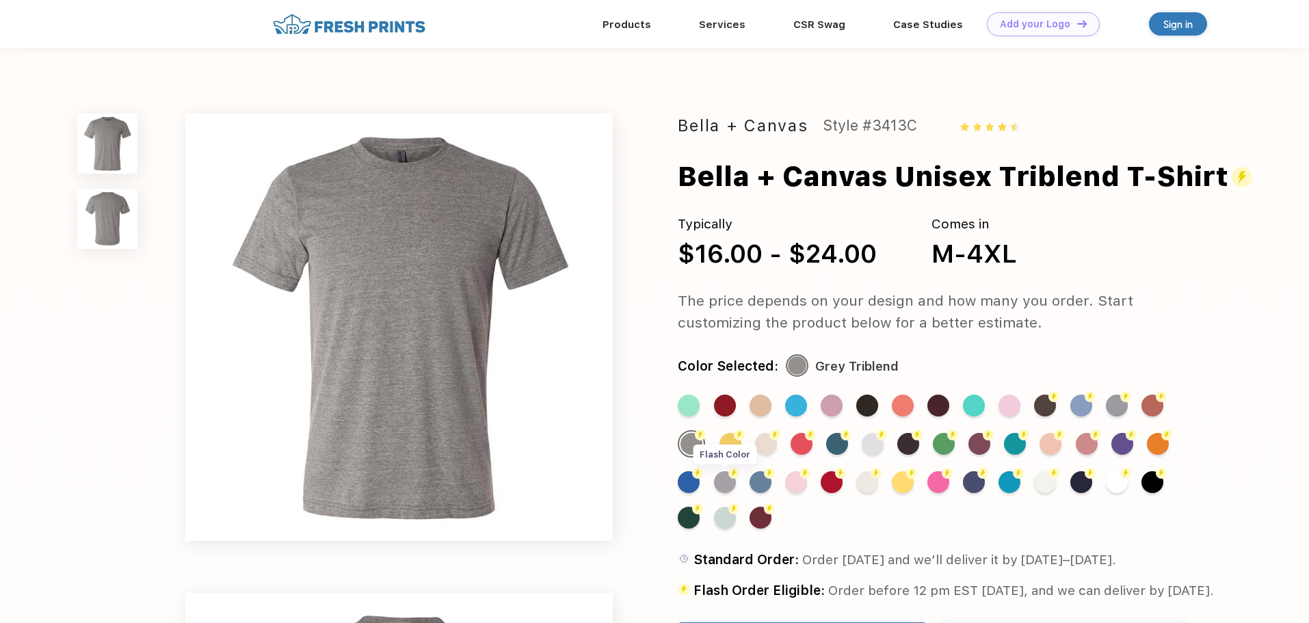
click at [730, 478] on img at bounding box center [733, 473] width 11 height 11
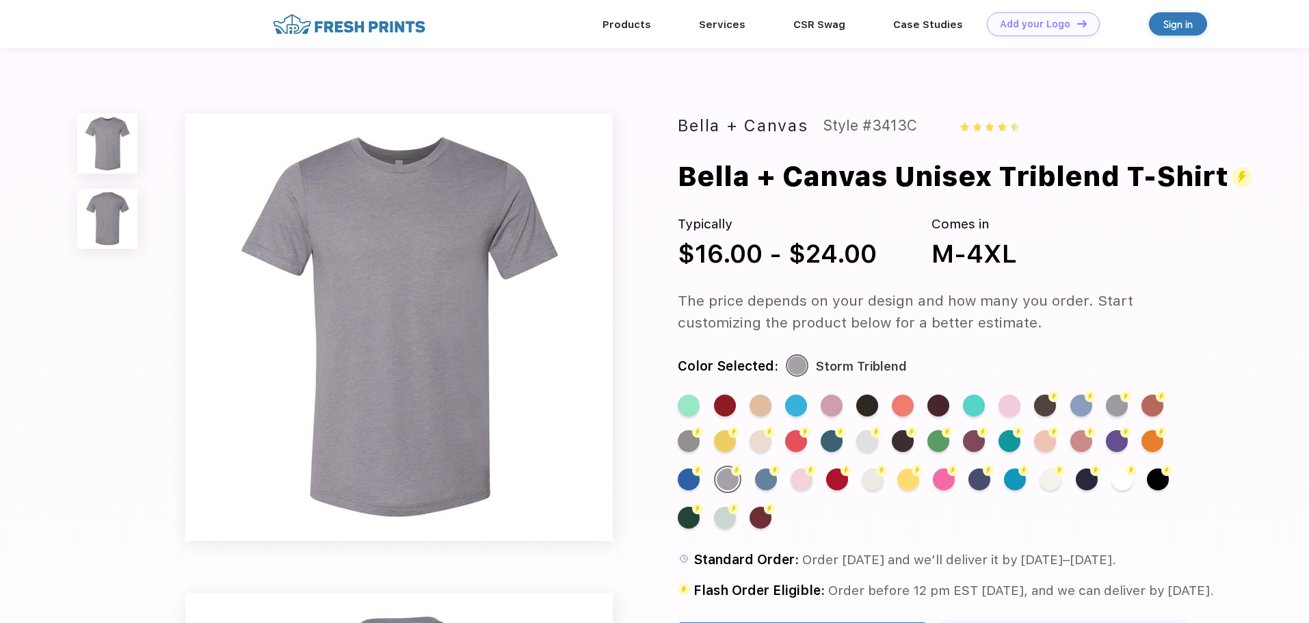
click at [1126, 413] on div "Flash Color" at bounding box center [1117, 406] width 22 height 22
click at [1118, 404] on div "Flash Color" at bounding box center [1117, 406] width 22 height 22
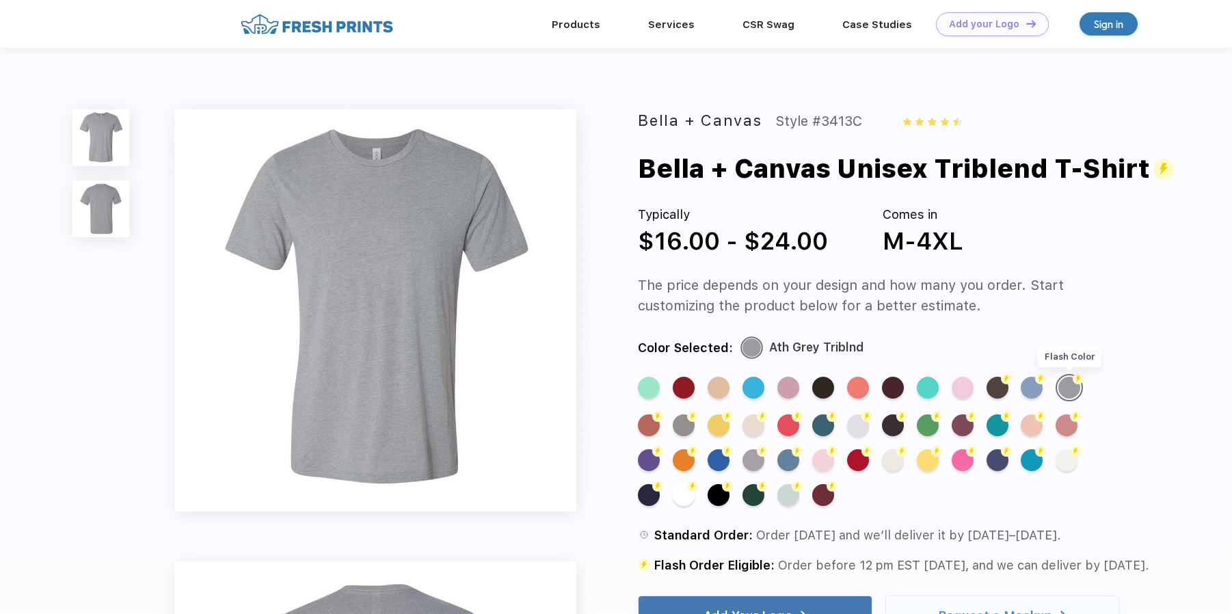
click at [1073, 386] on div "Flash Color" at bounding box center [1069, 388] width 22 height 22
click at [680, 425] on div "Flash Color" at bounding box center [684, 425] width 22 height 22
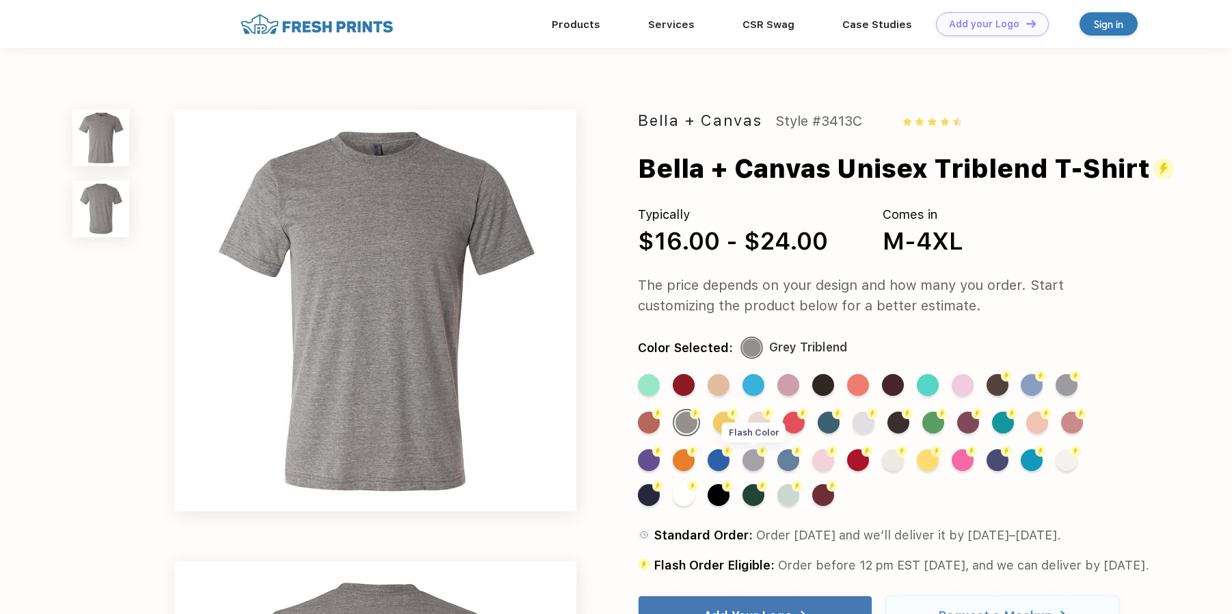
click at [747, 460] on div "Flash Color" at bounding box center [754, 460] width 22 height 22
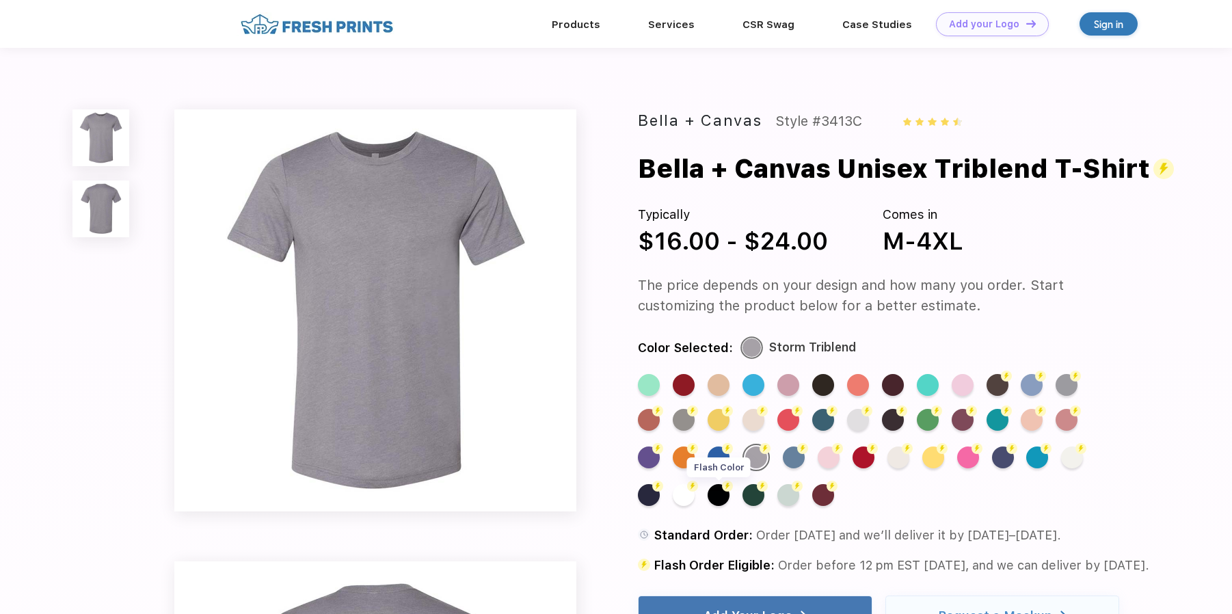
click at [725, 496] on div "Flash Color" at bounding box center [719, 495] width 22 height 22
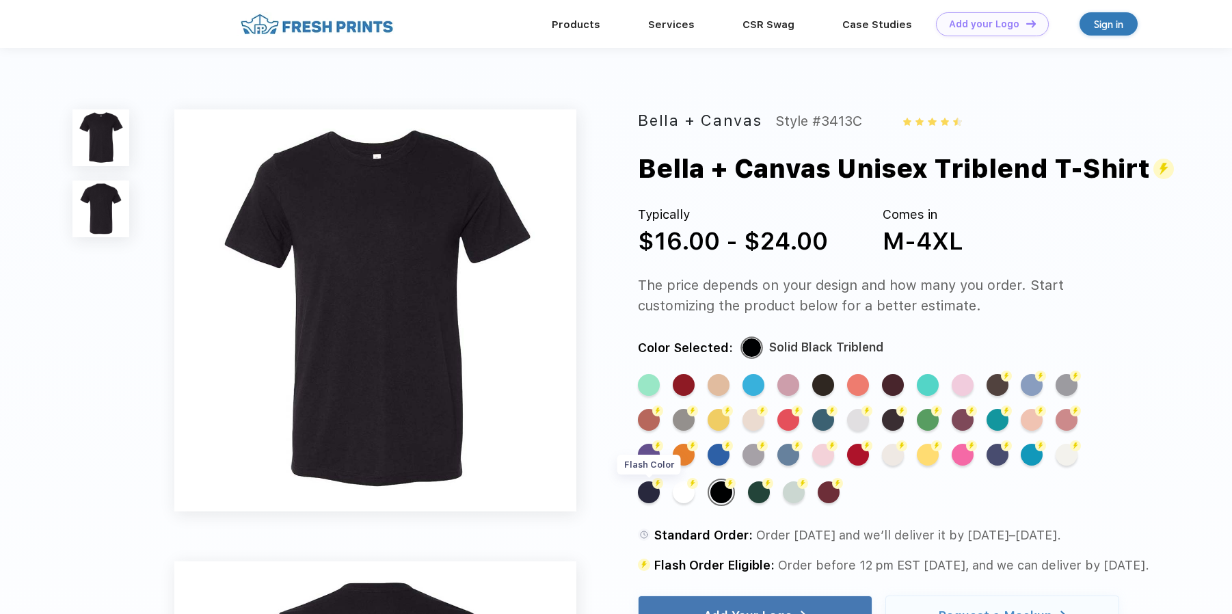
click at [650, 497] on div "Flash Color" at bounding box center [649, 492] width 22 height 22
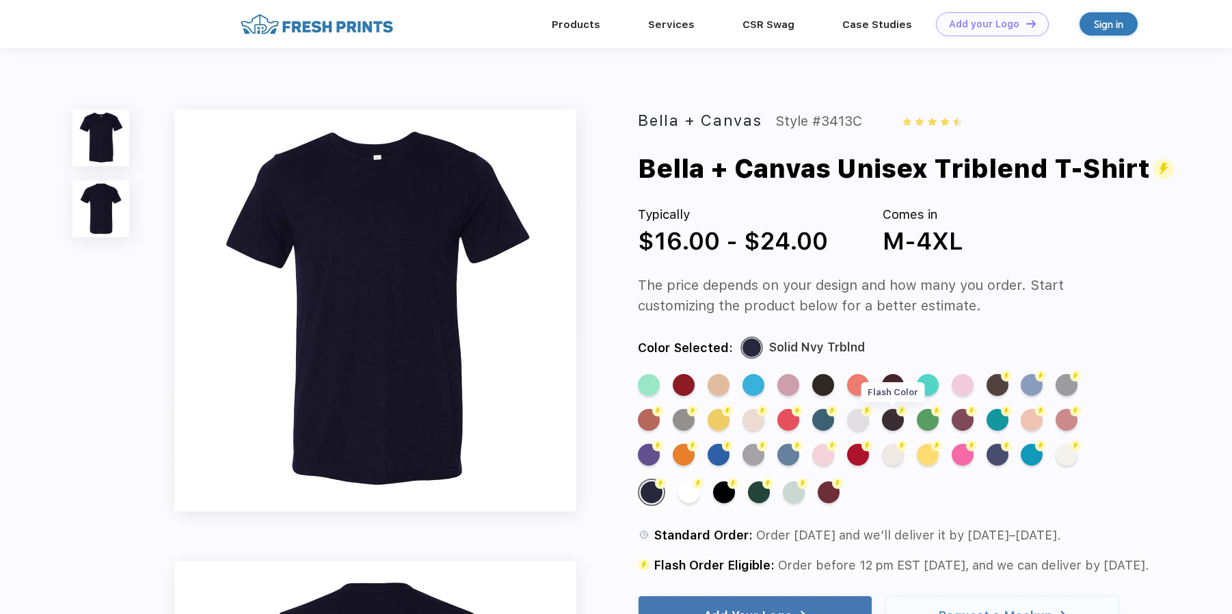
click at [893, 420] on div "Flash Color" at bounding box center [893, 420] width 22 height 22
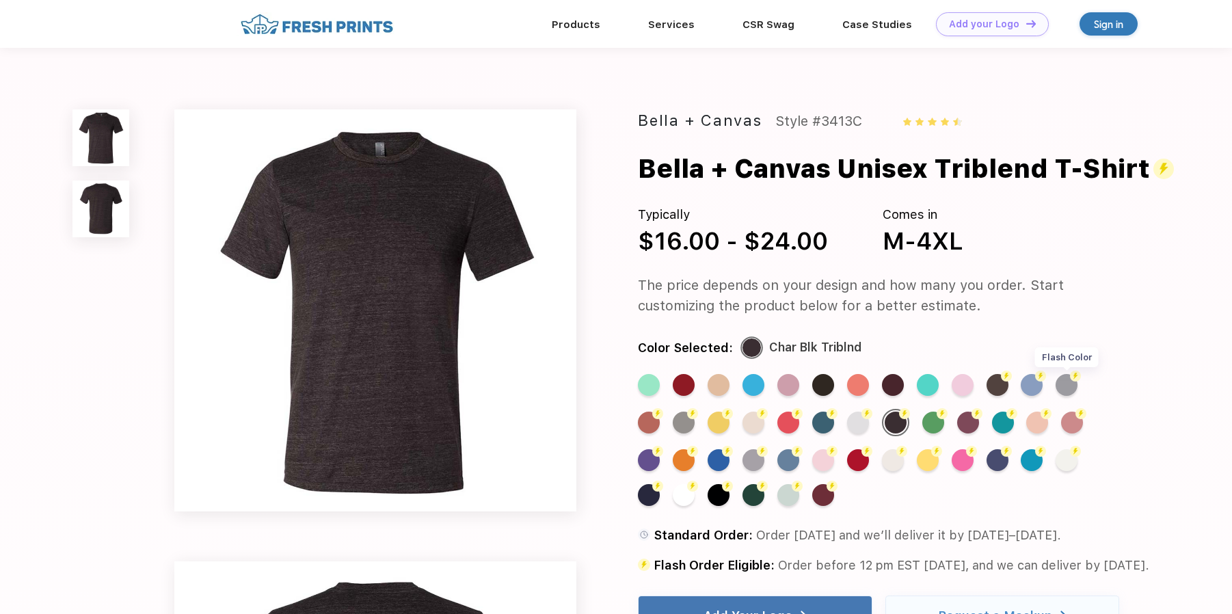
click at [1065, 381] on div "Flash Color" at bounding box center [1067, 385] width 22 height 22
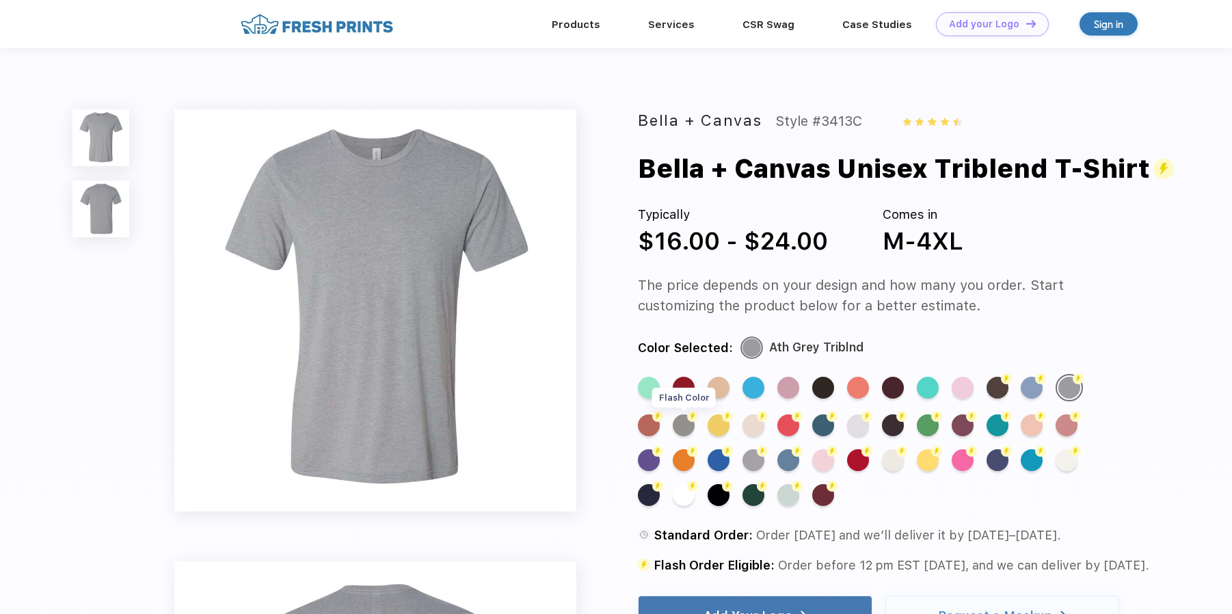
click at [684, 425] on div "Flash Color" at bounding box center [684, 425] width 22 height 22
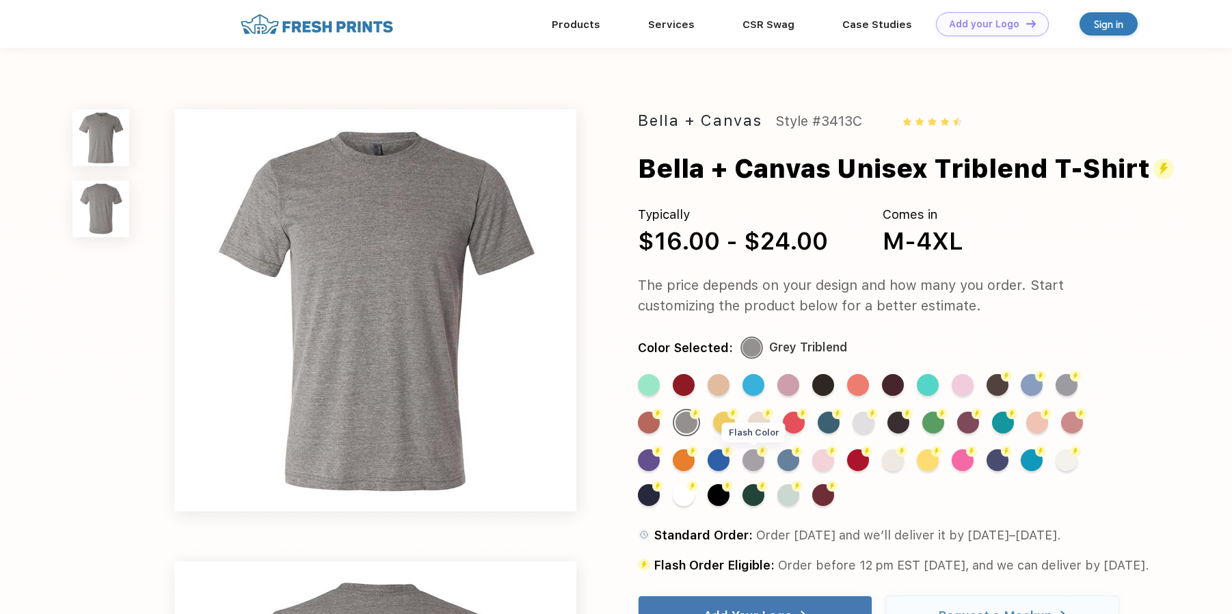
click at [755, 466] on div "Flash Color" at bounding box center [754, 460] width 22 height 22
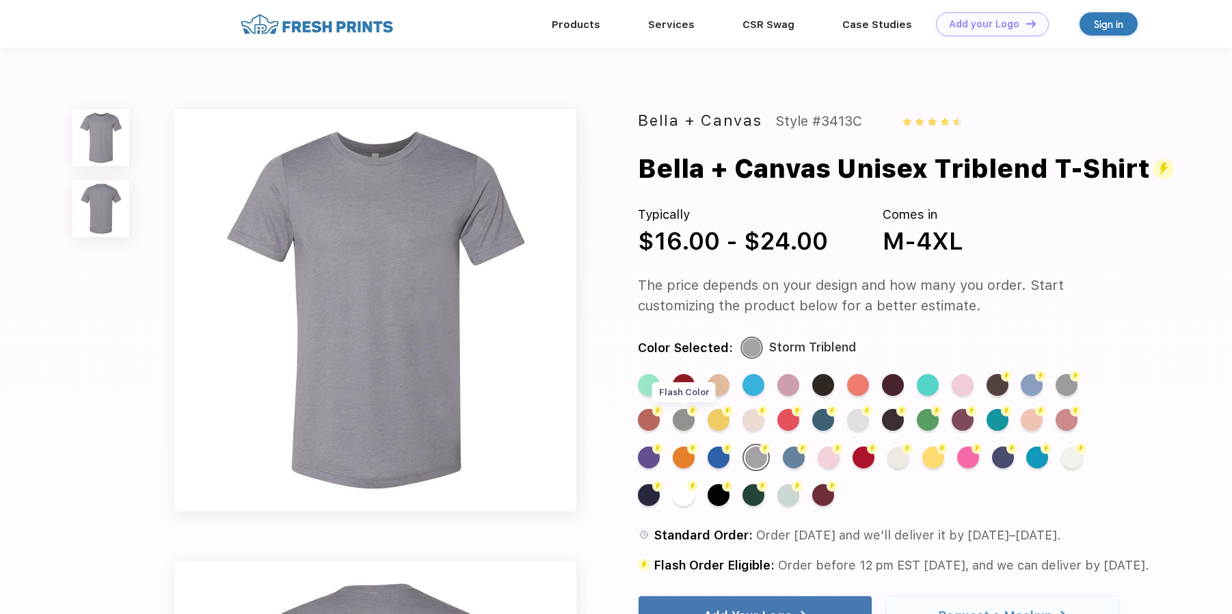
click at [684, 421] on div "Flash Color" at bounding box center [684, 420] width 22 height 22
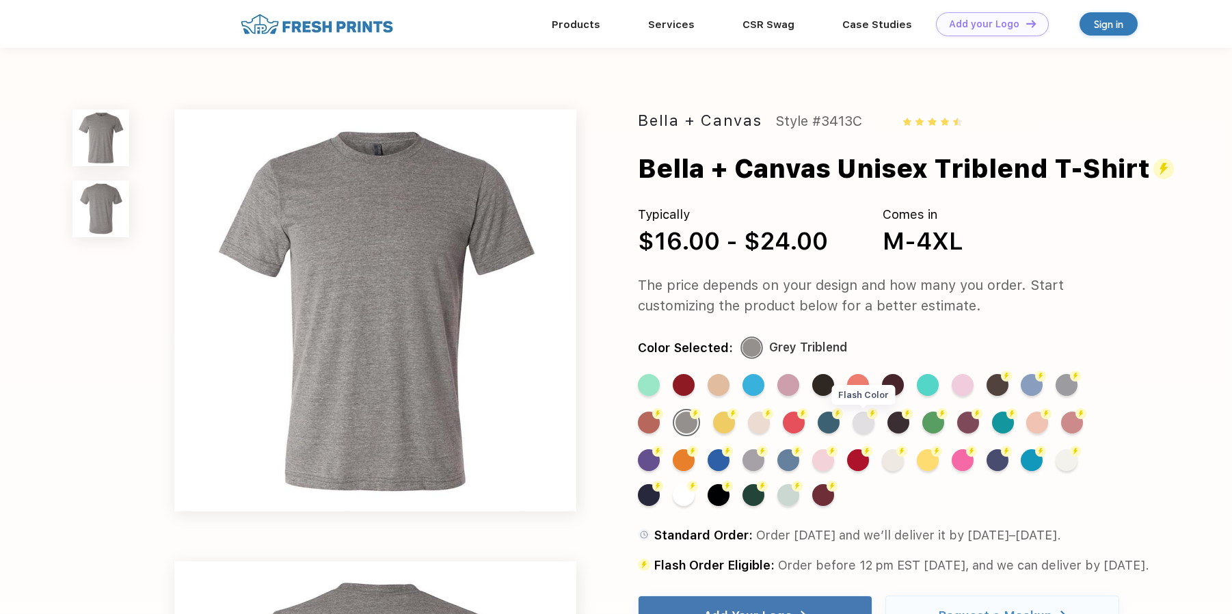
click at [864, 420] on div "Flash Color" at bounding box center [864, 423] width 22 height 22
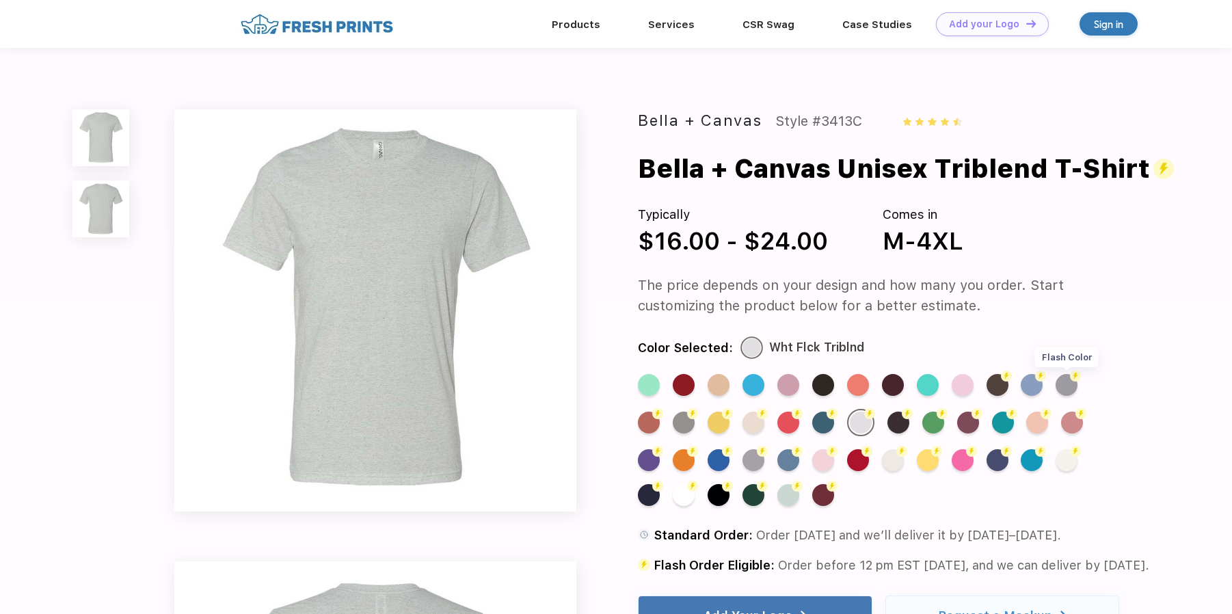
click at [1069, 378] on div "Flash Color" at bounding box center [1067, 385] width 22 height 22
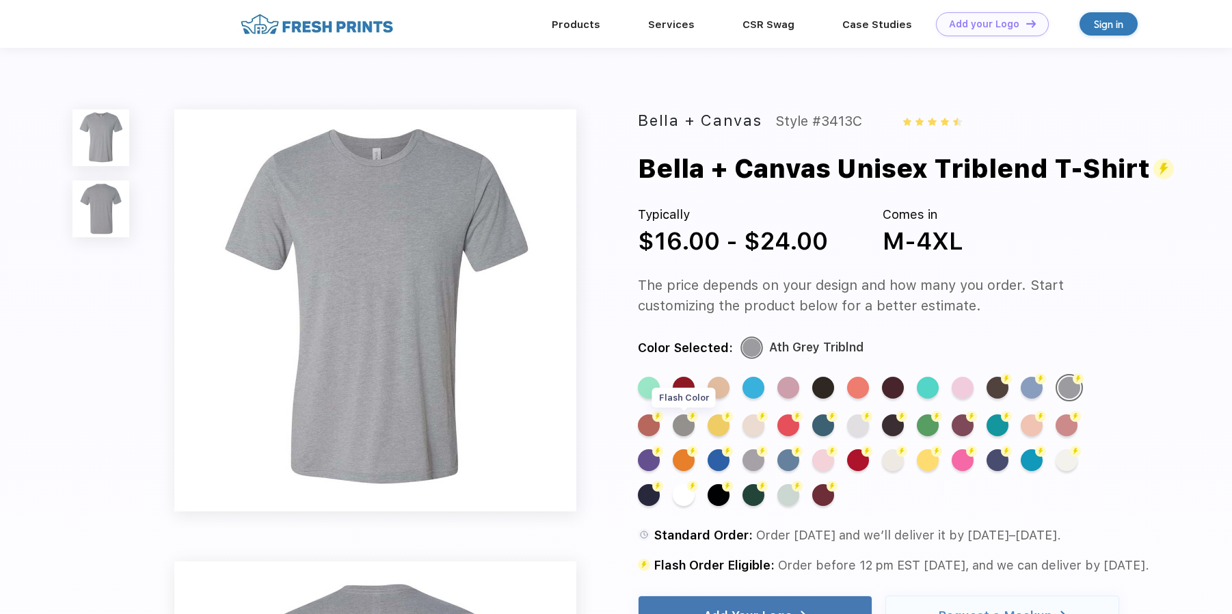
click at [692, 427] on div "Flash Color" at bounding box center [684, 425] width 22 height 22
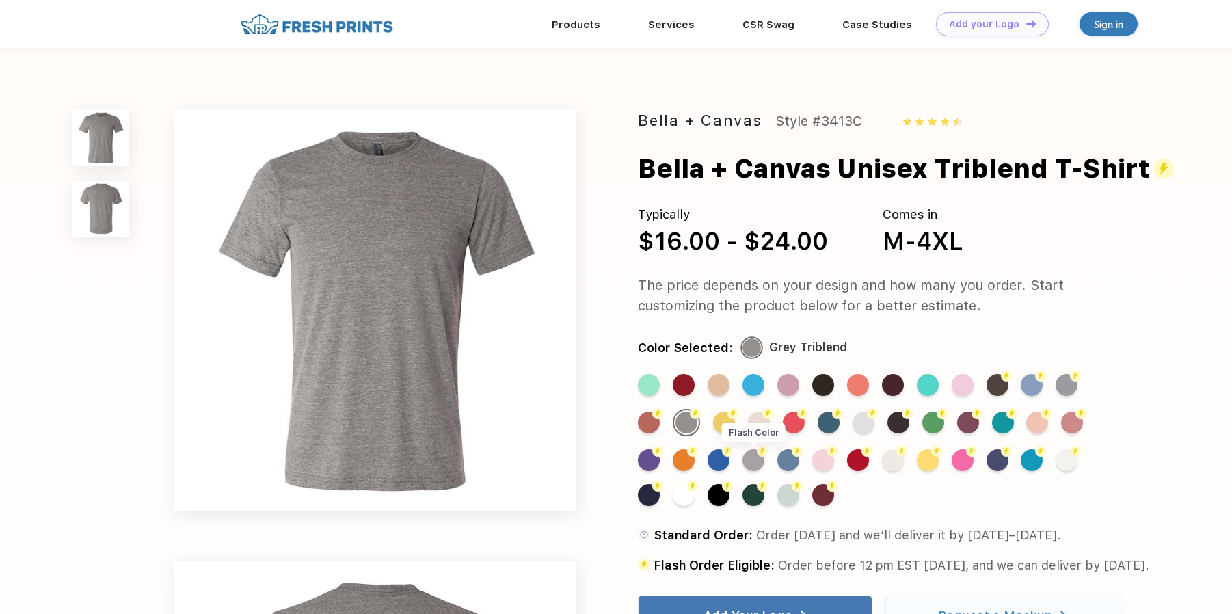
click at [759, 460] on div "Flash Color" at bounding box center [754, 460] width 22 height 22
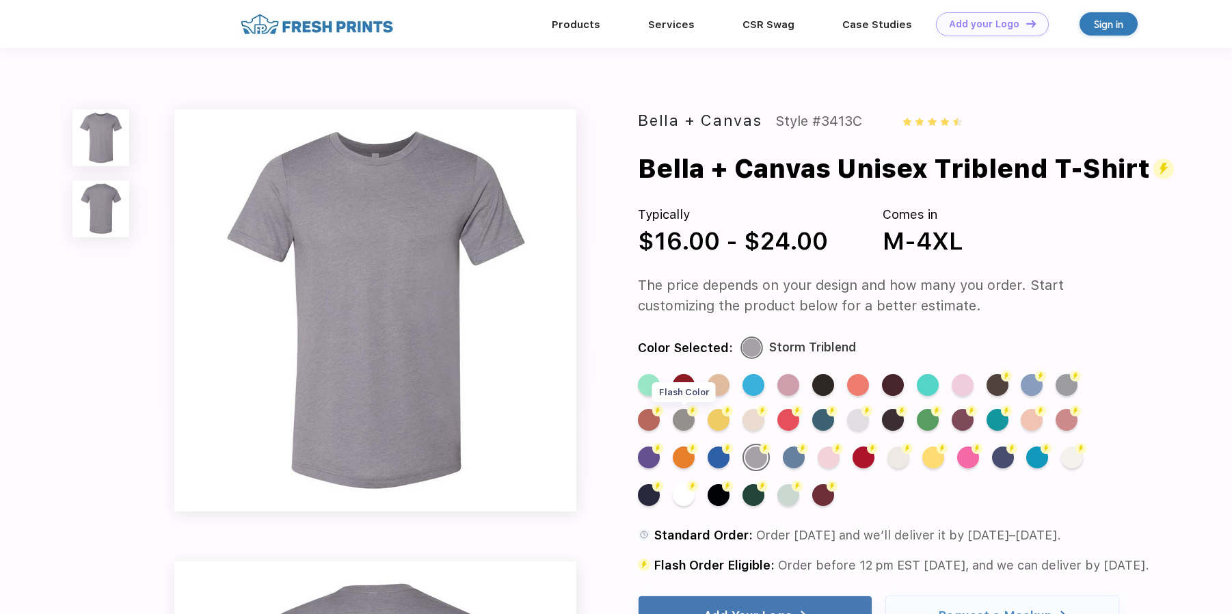
click at [682, 425] on div "Flash Color" at bounding box center [684, 420] width 22 height 22
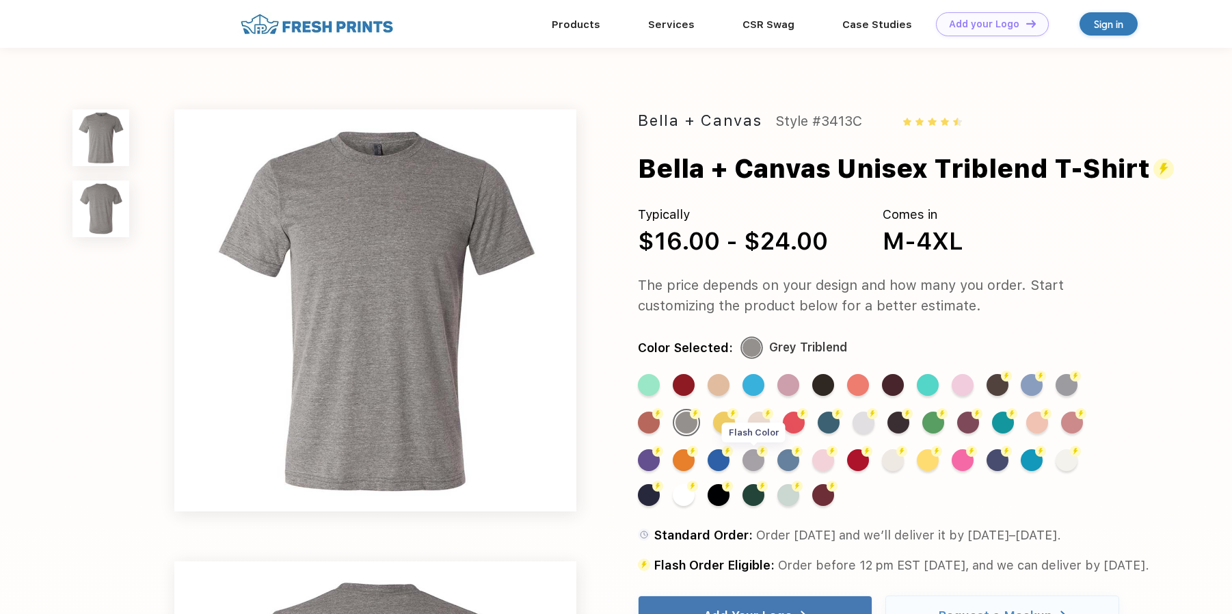
click at [746, 459] on div "Flash Color" at bounding box center [754, 460] width 22 height 22
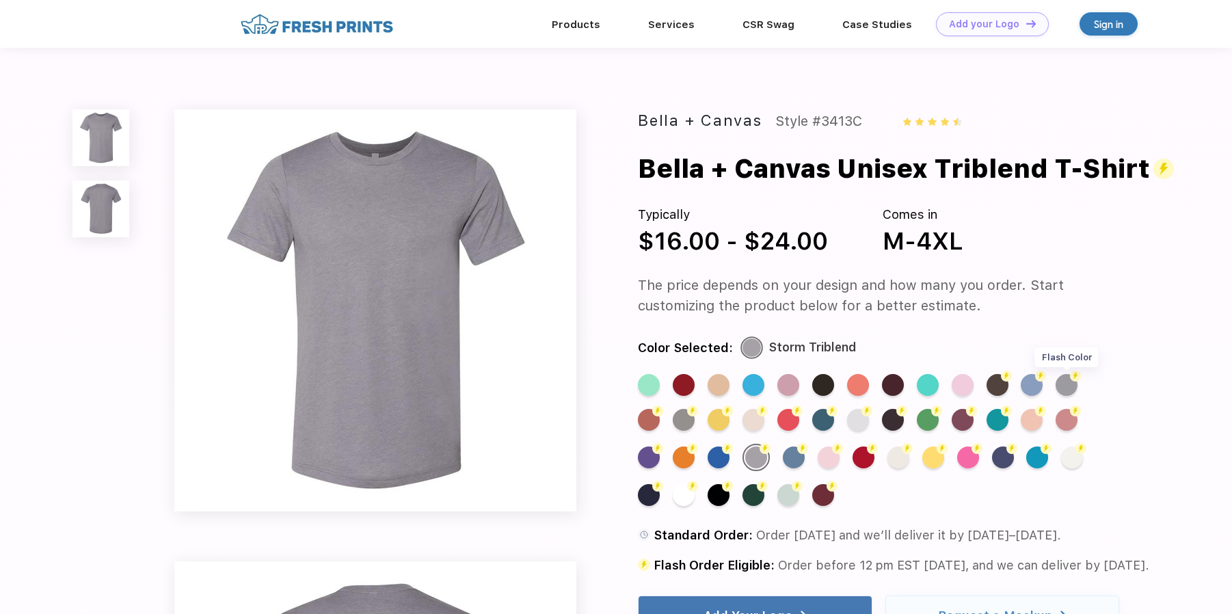
click at [1071, 385] on div "Flash Color" at bounding box center [1067, 385] width 22 height 22
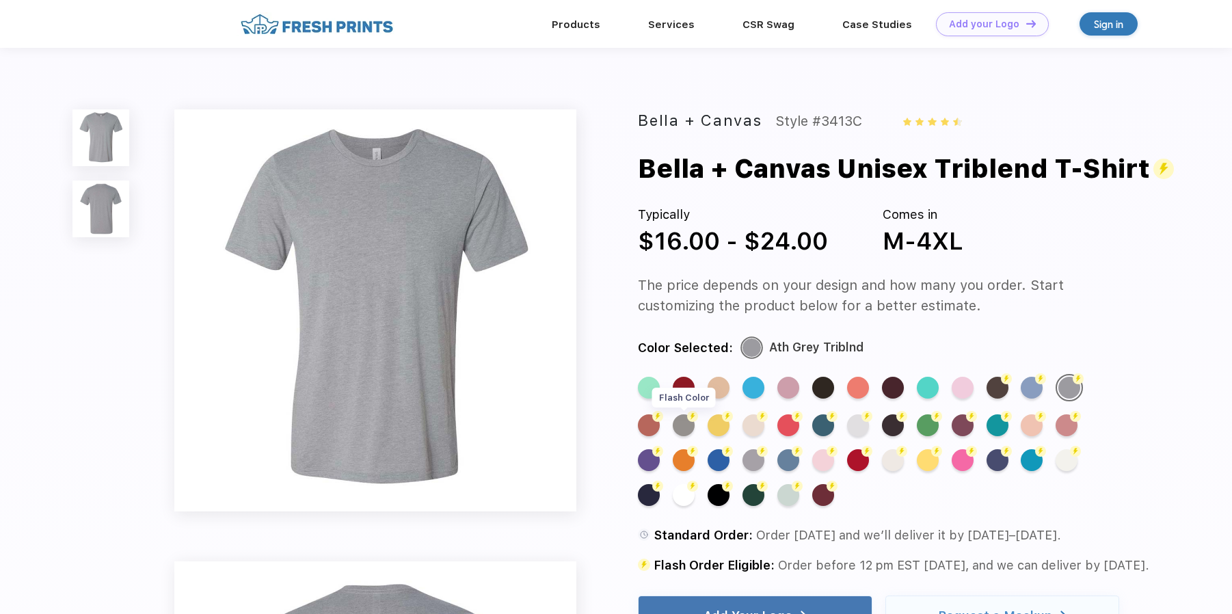
click at [689, 421] on img at bounding box center [692, 416] width 11 height 11
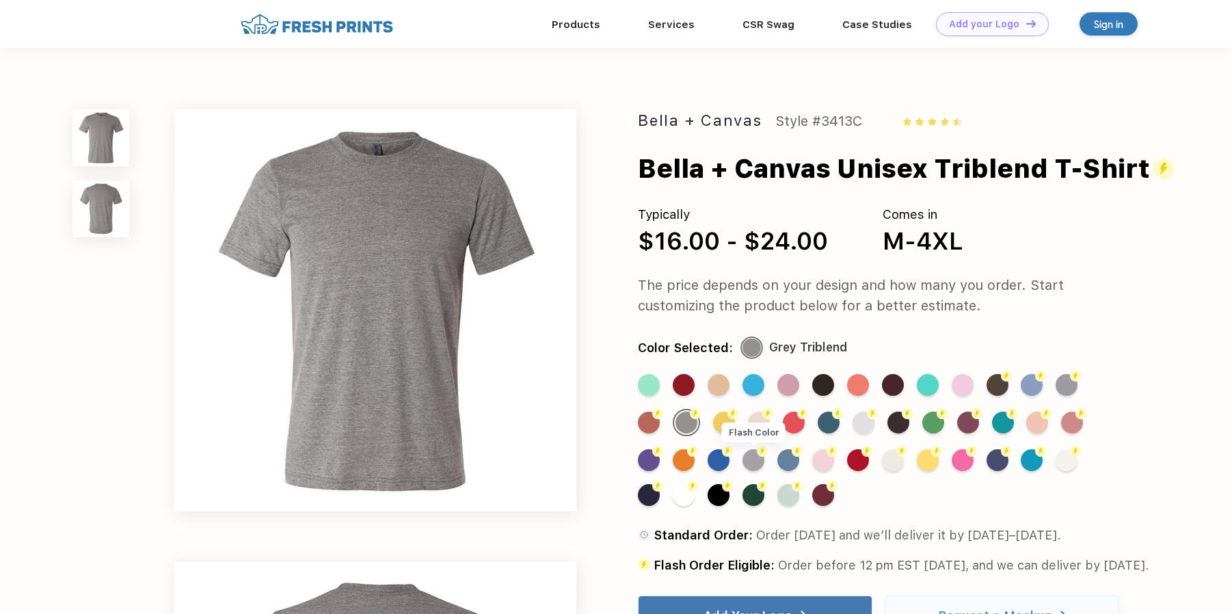
click at [758, 460] on div "Flash Color" at bounding box center [754, 460] width 22 height 22
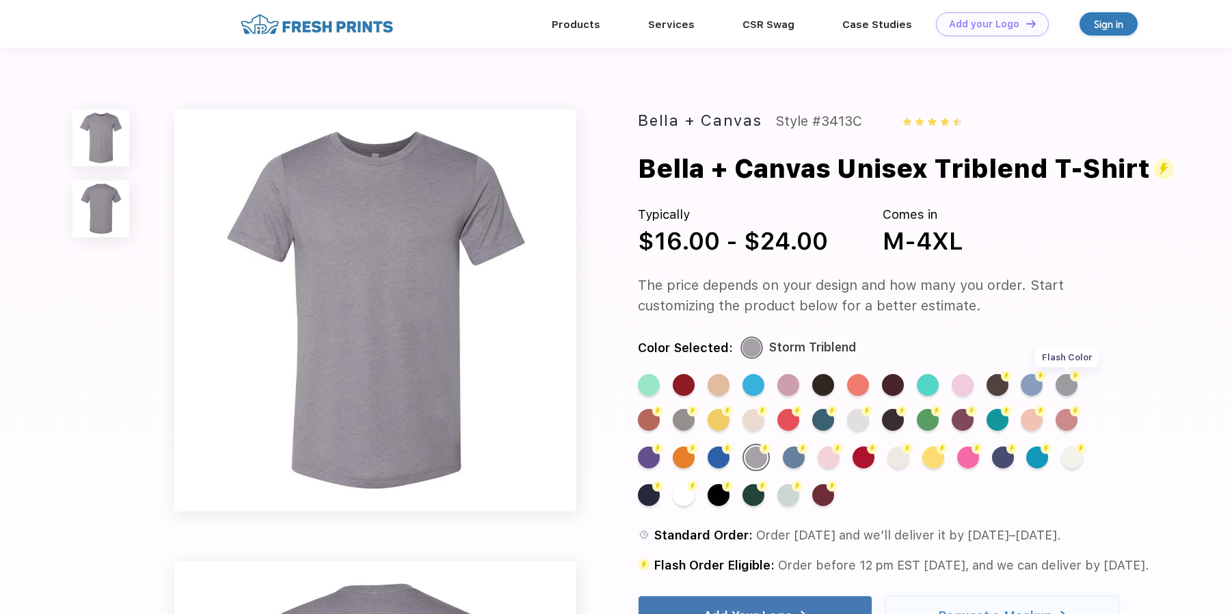
click at [1066, 379] on div "Flash Color" at bounding box center [1067, 385] width 22 height 22
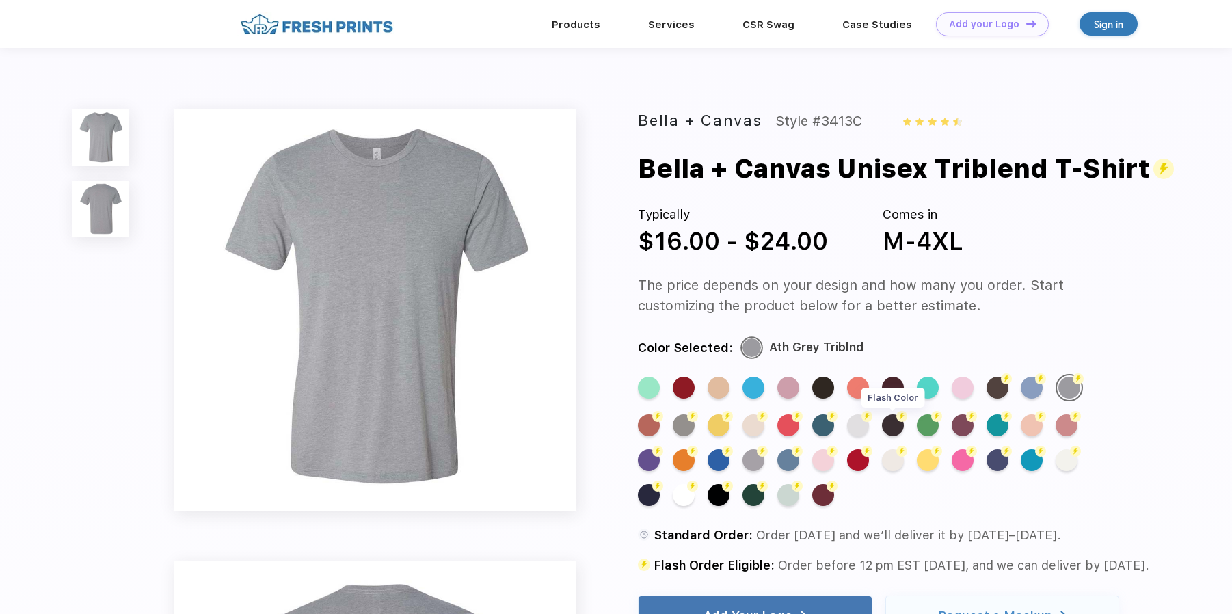
click at [890, 424] on div "Flash Color" at bounding box center [893, 425] width 22 height 22
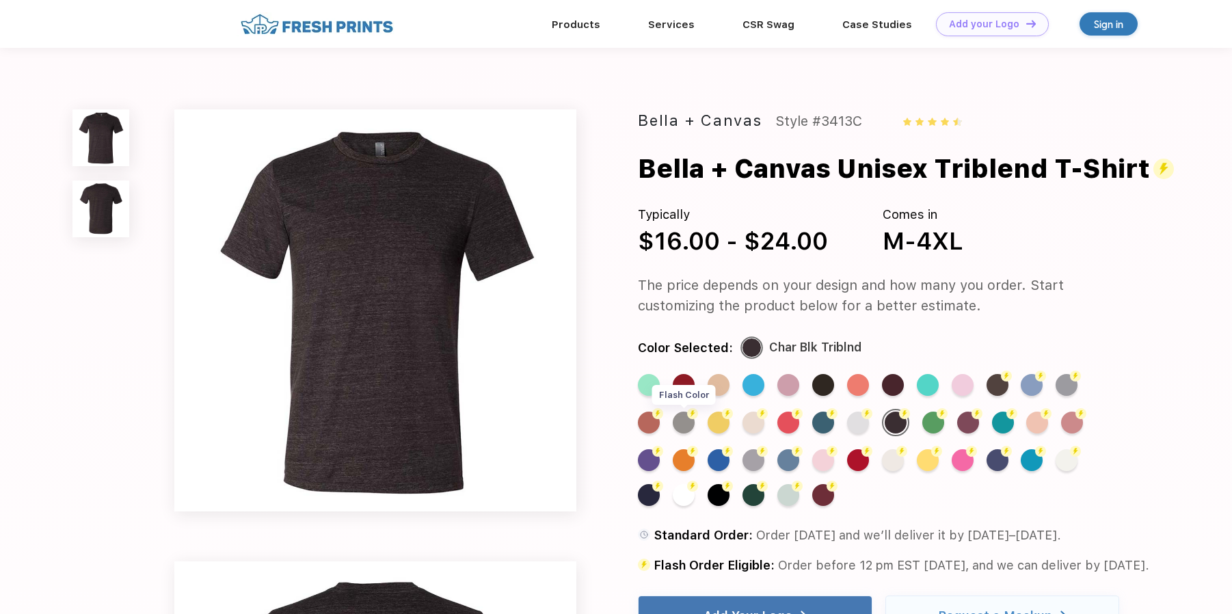
click at [686, 426] on div "Flash Color" at bounding box center [684, 423] width 22 height 22
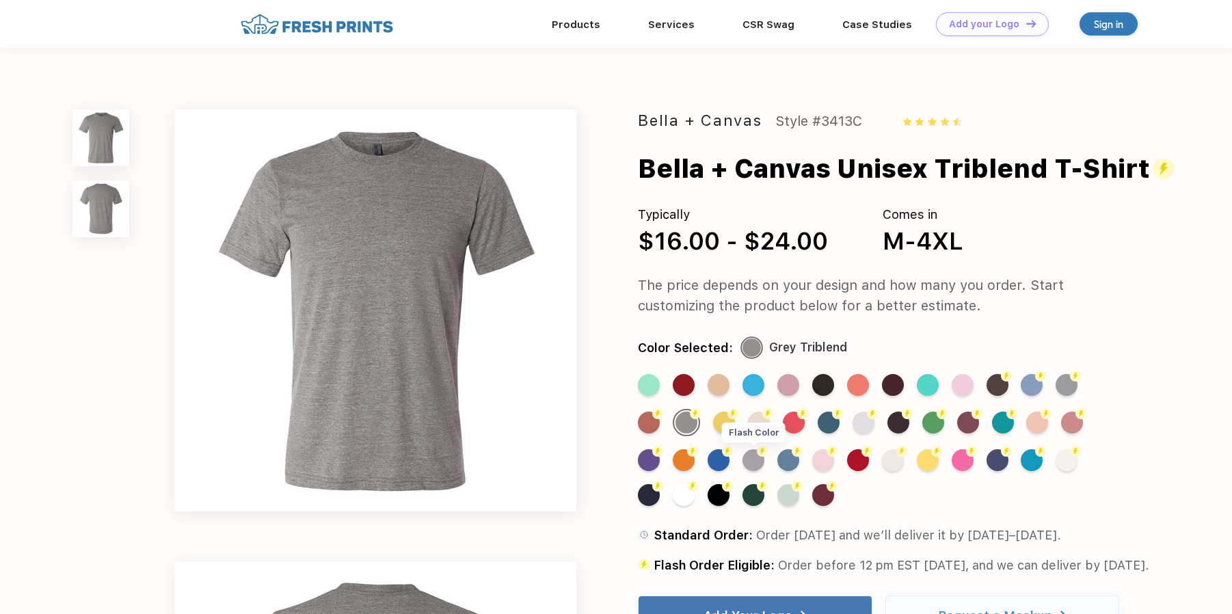
click at [751, 464] on div "Flash Color" at bounding box center [754, 460] width 22 height 22
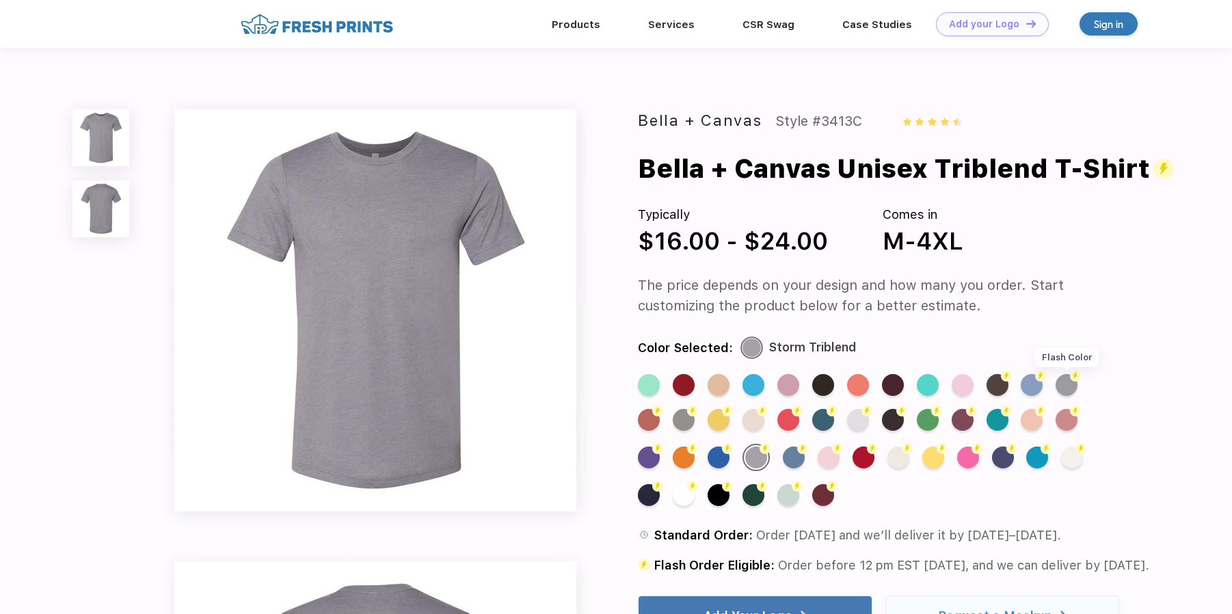
click at [1066, 381] on div "Flash Color" at bounding box center [1067, 385] width 22 height 22
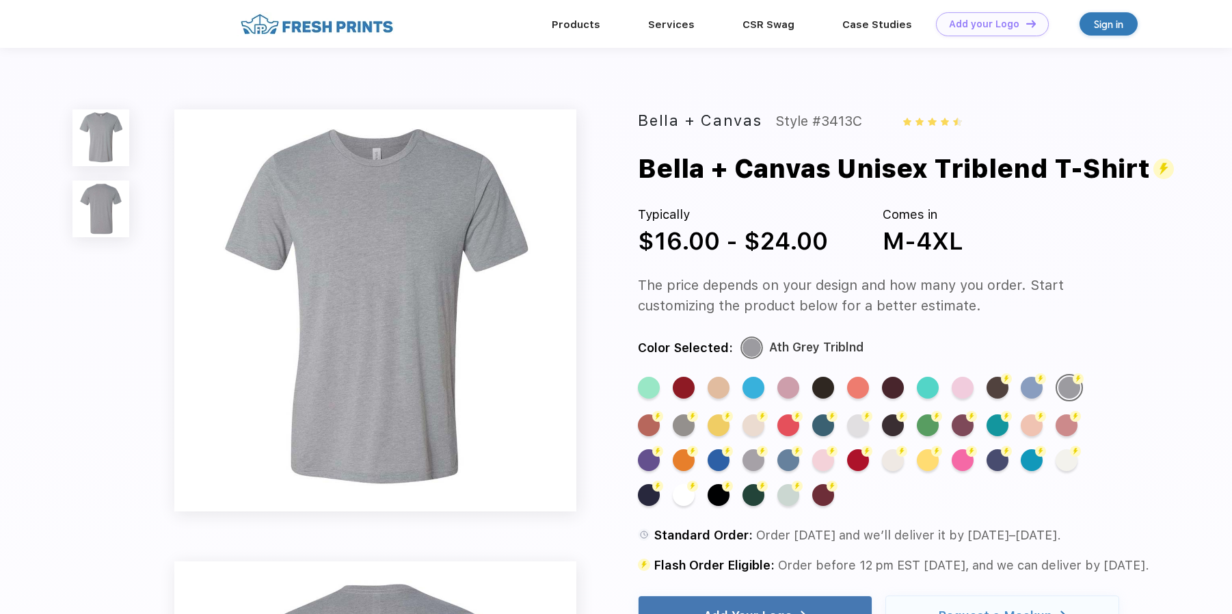
drag, startPoint x: 896, startPoint y: 350, endPoint x: 768, endPoint y: 348, distance: 127.9
click at [768, 348] on div "Color Selected: Ath Grey Triblnd" at bounding box center [890, 348] width 505 height 21
